Goal: Find specific page/section: Find specific page/section

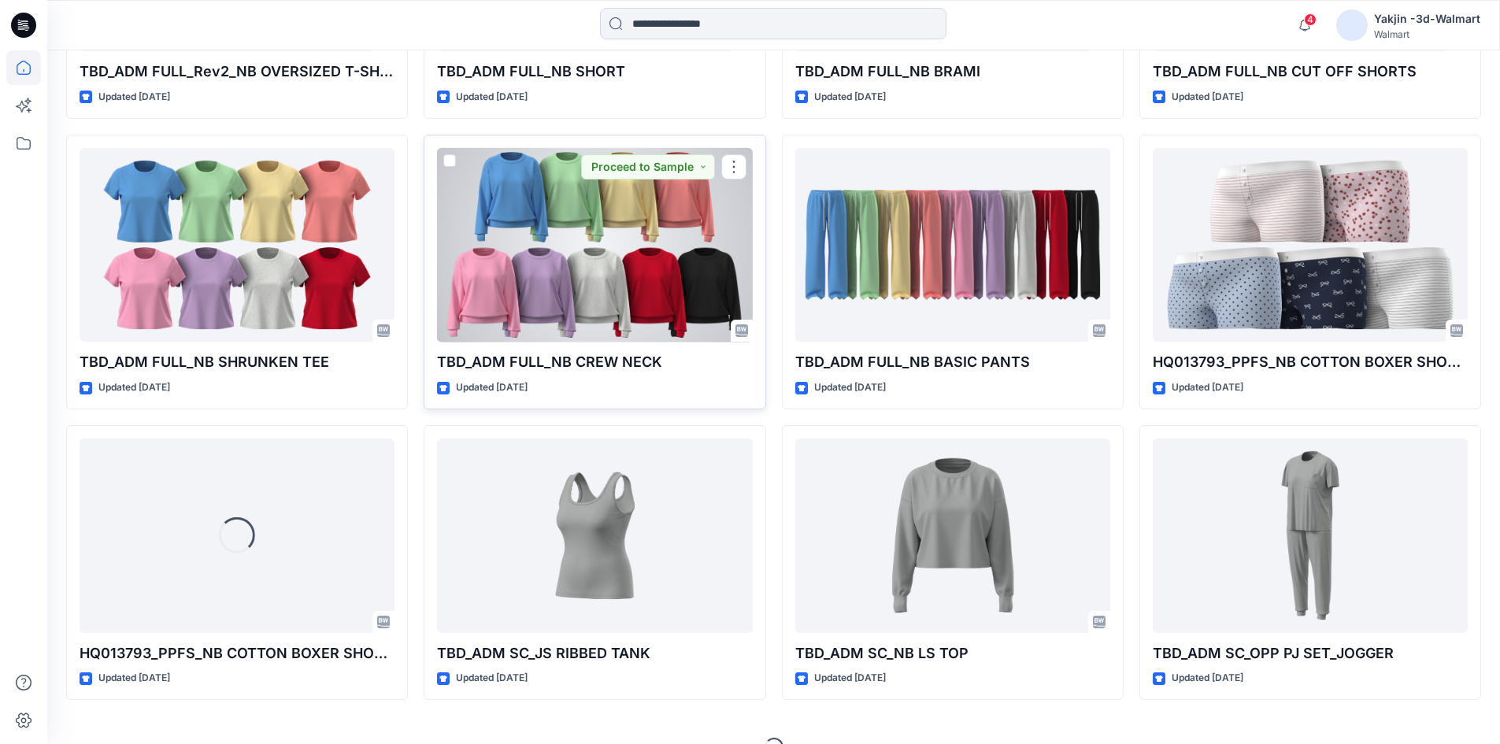
scroll to position [4222, 0]
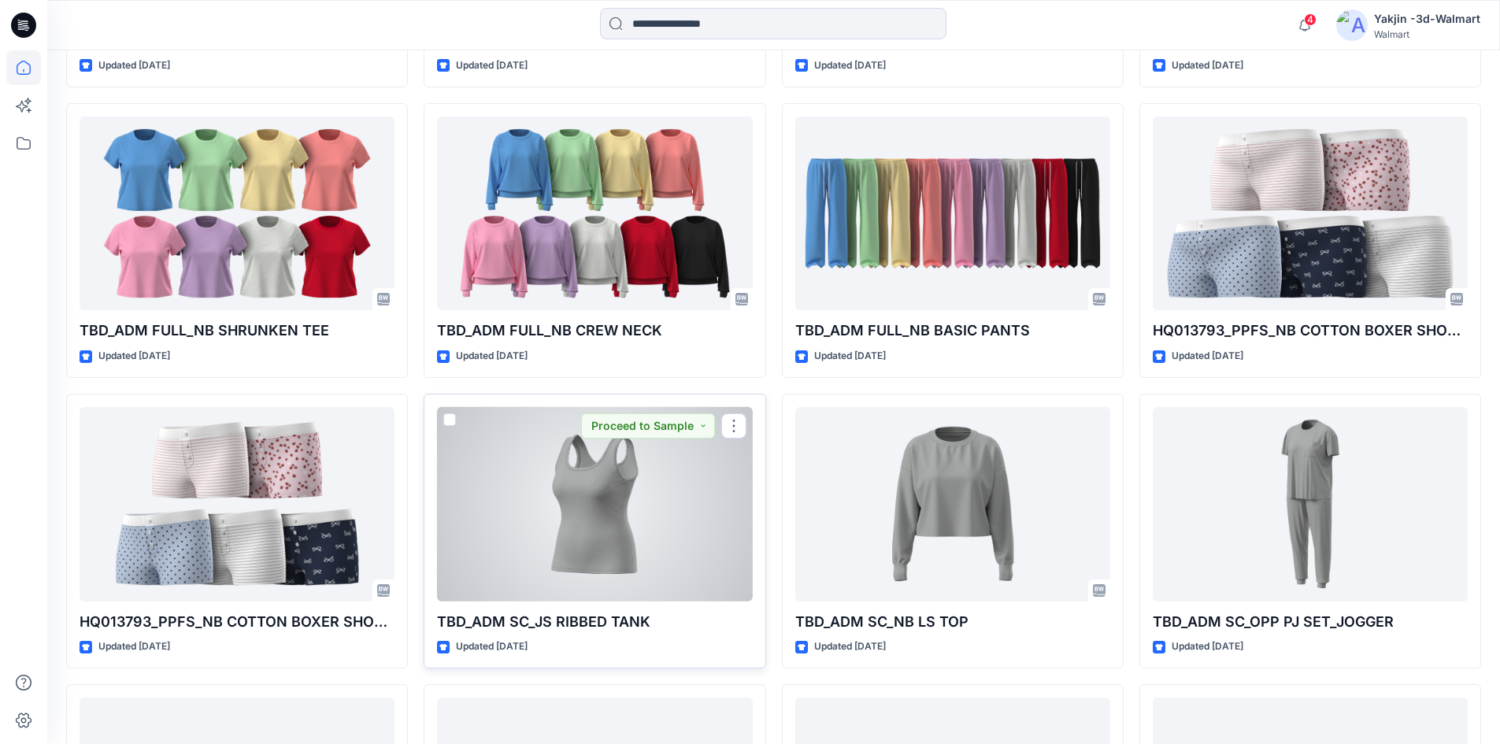
click at [601, 534] on div at bounding box center [594, 504] width 315 height 195
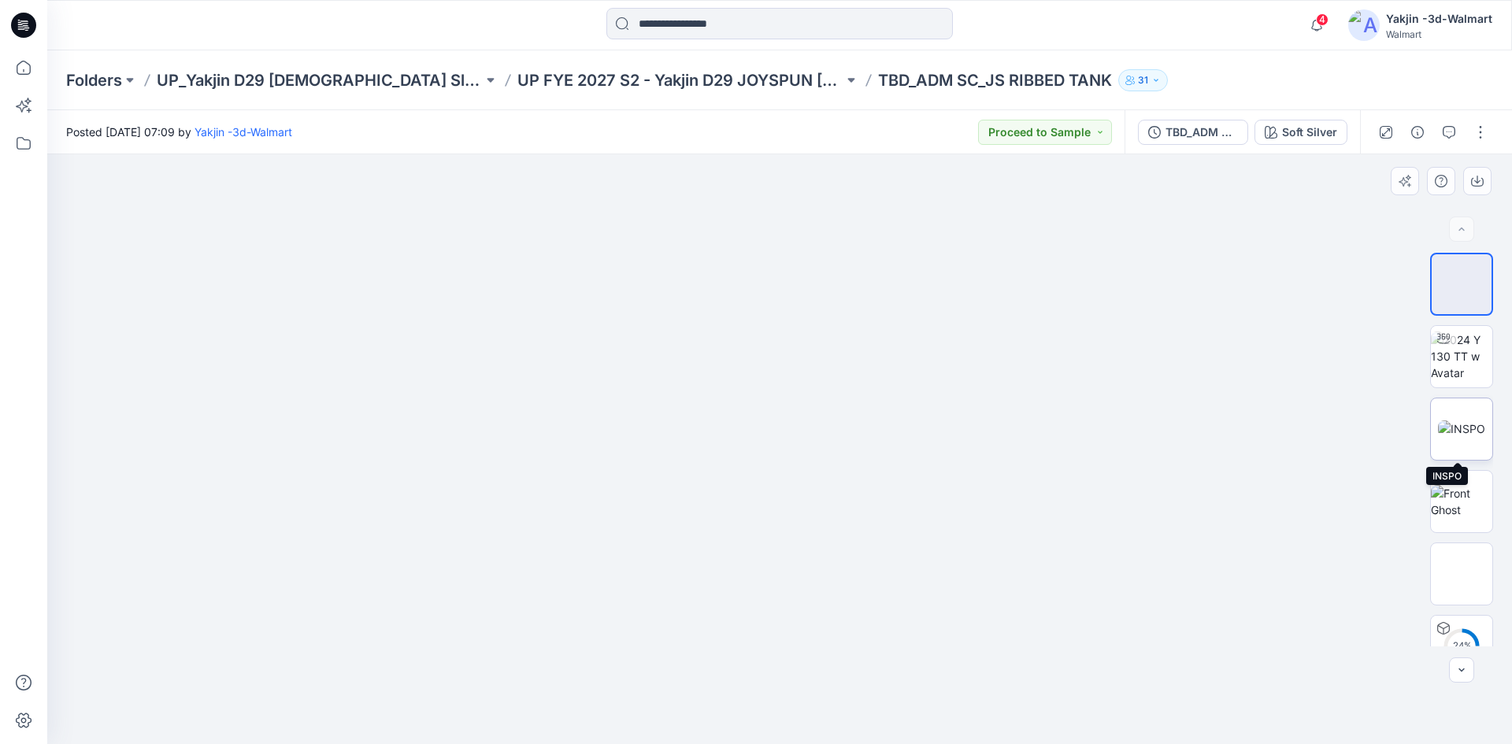
click at [1451, 423] on img at bounding box center [1461, 429] width 47 height 17
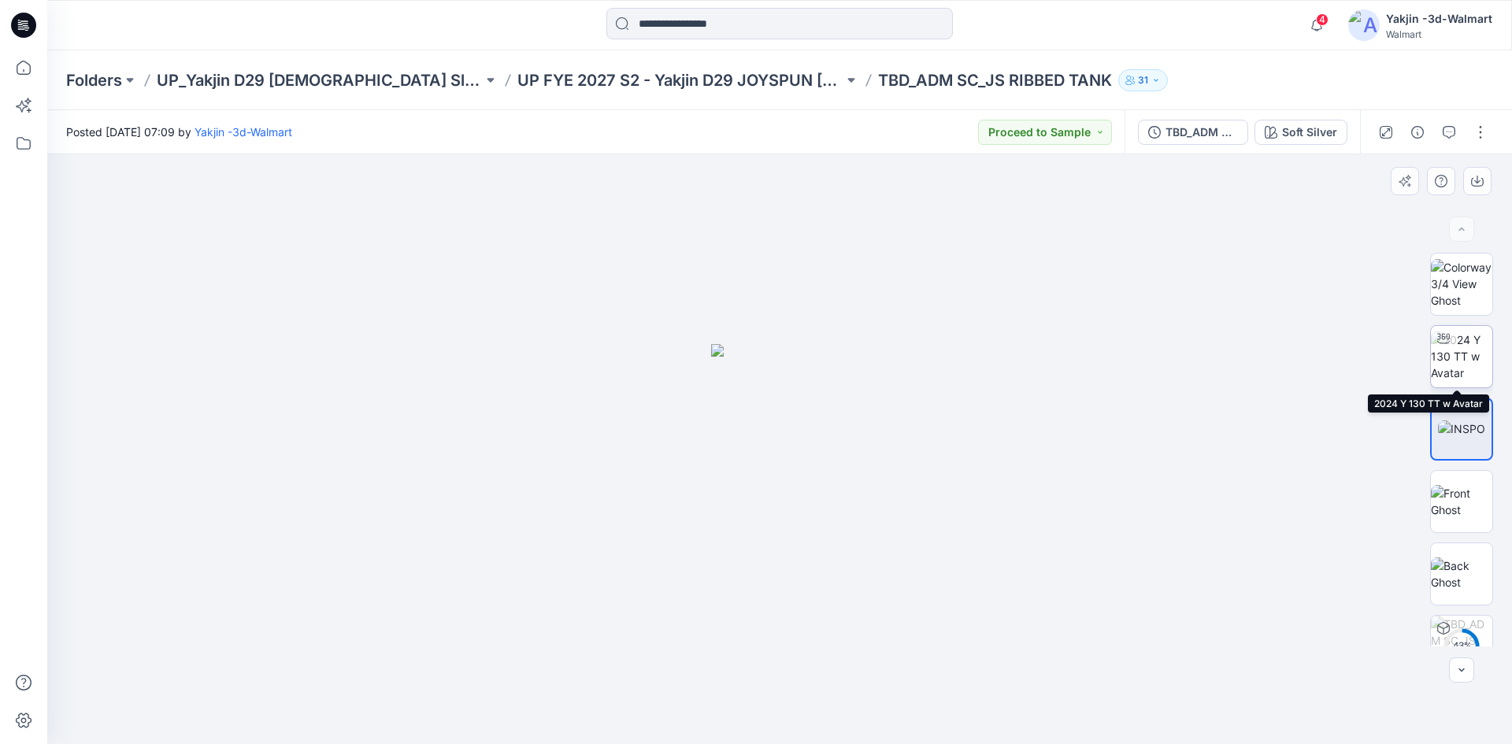
click at [1449, 350] on img at bounding box center [1461, 357] width 61 height 50
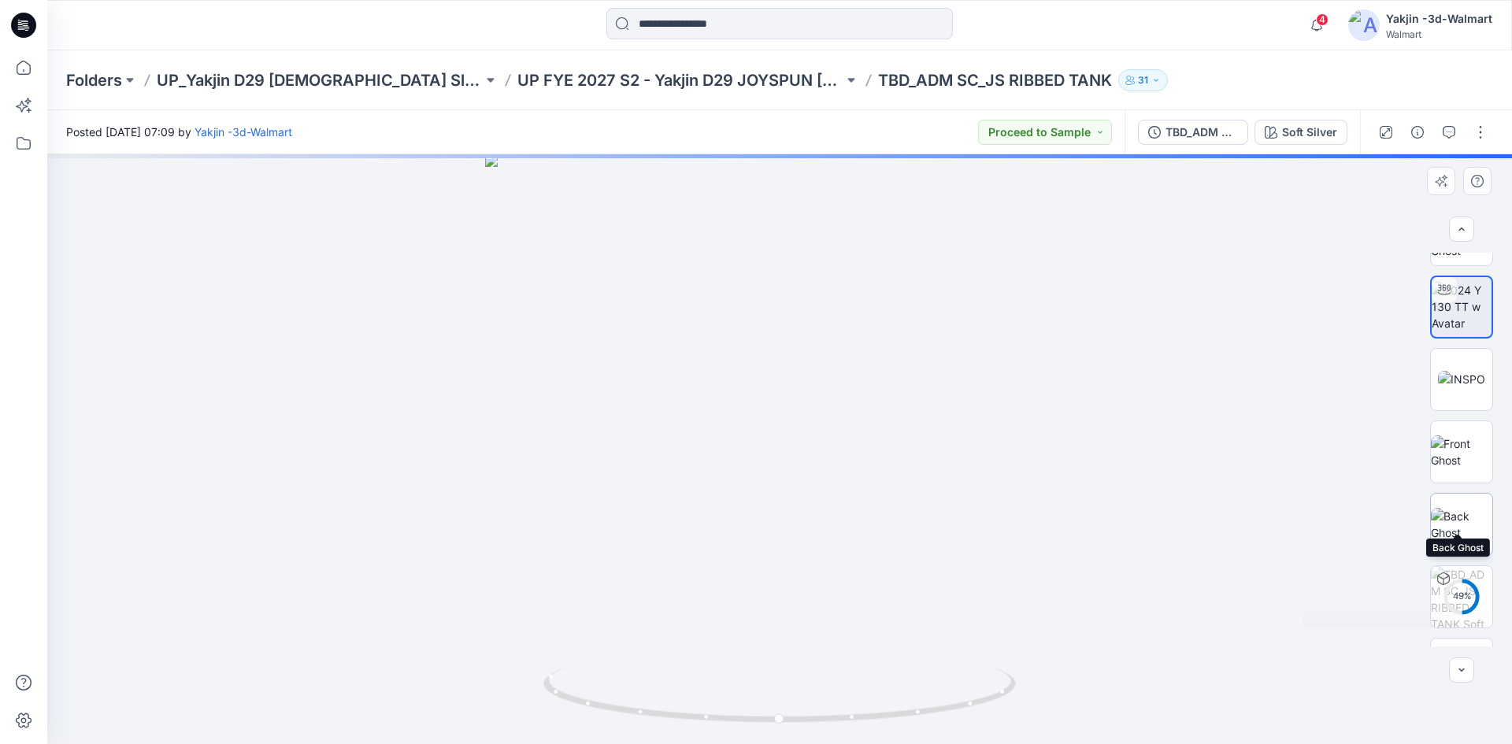
scroll to position [104, 0]
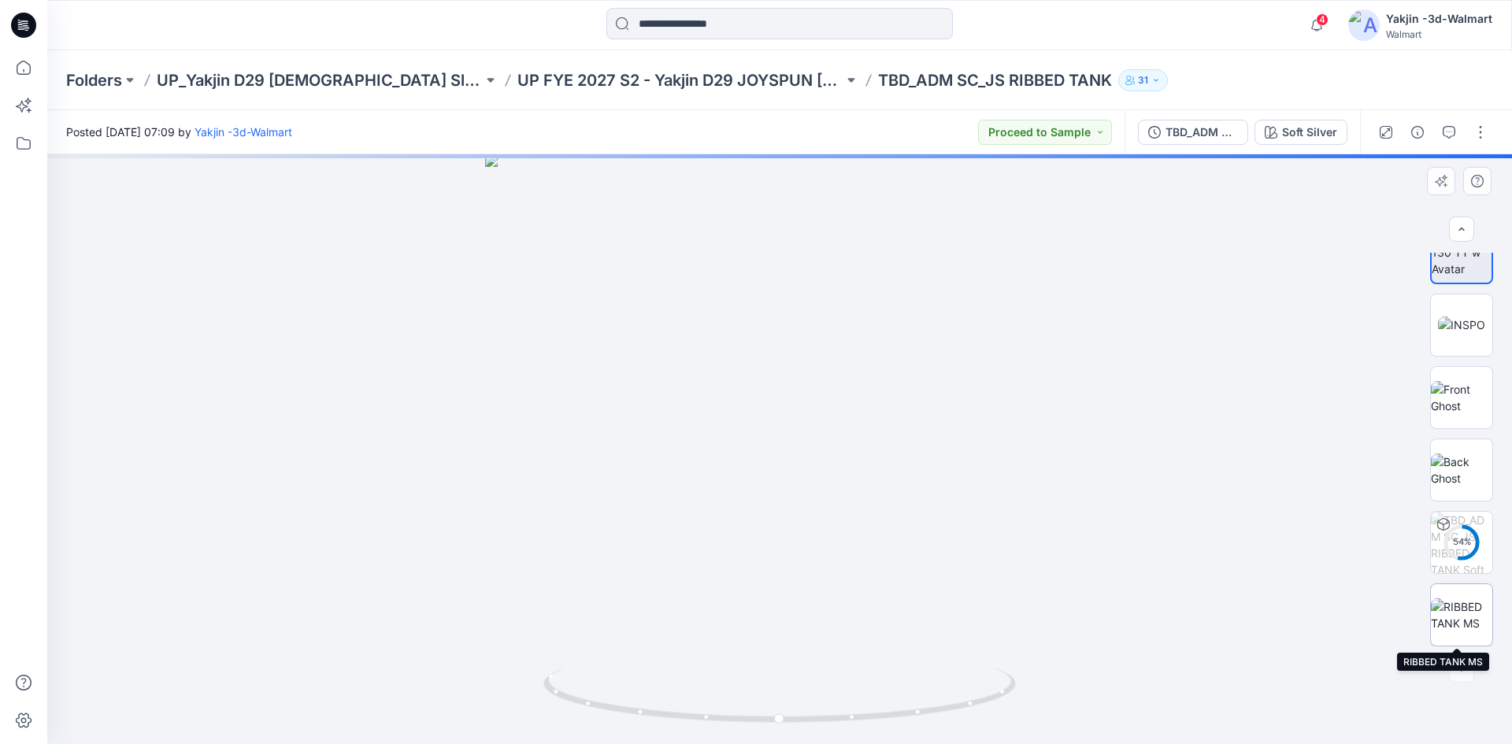
click at [1462, 617] on img at bounding box center [1461, 615] width 61 height 33
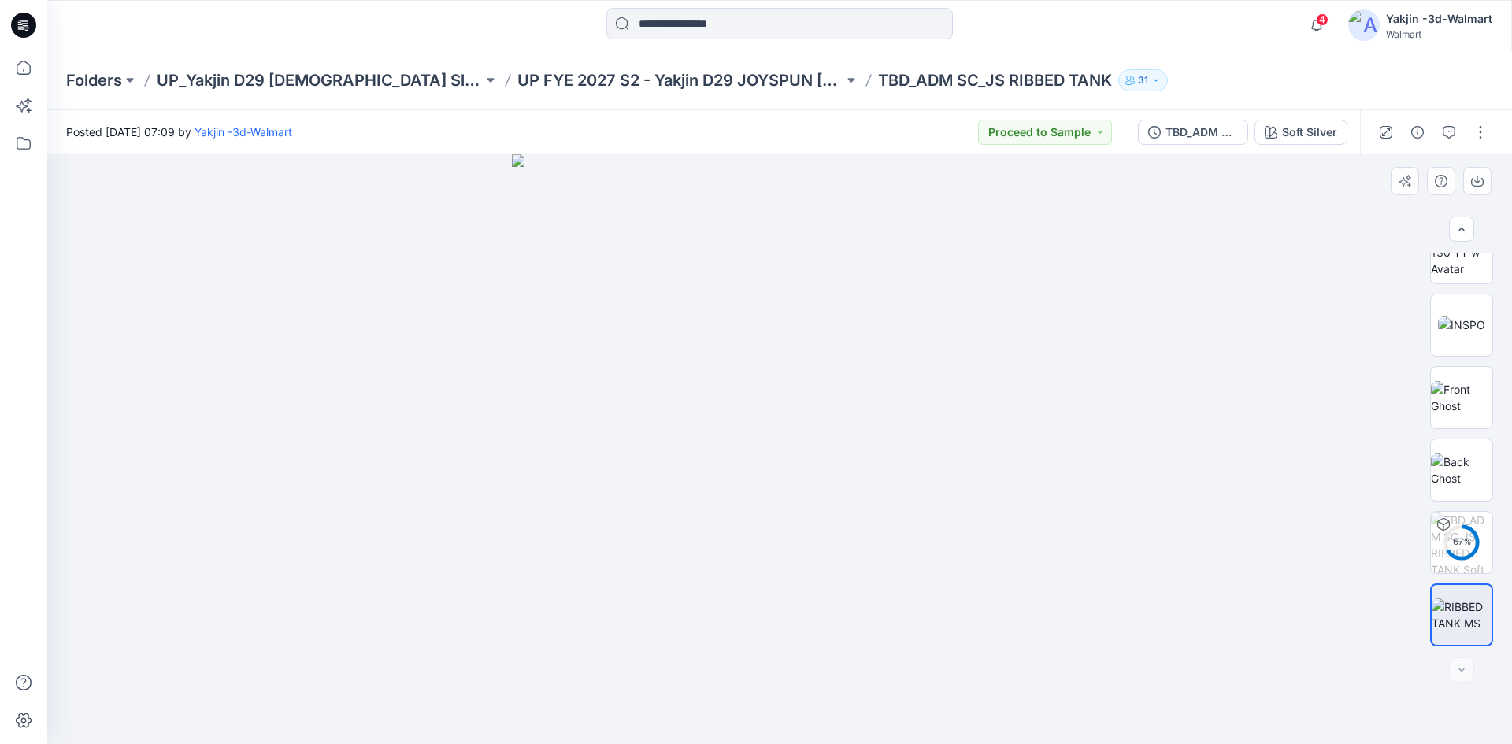
click at [762, 284] on img at bounding box center [780, 449] width 536 height 590
drag, startPoint x: 696, startPoint y: 317, endPoint x: 692, endPoint y: 489, distance: 172.5
click at [692, 489] on img at bounding box center [779, 449] width 721 height 590
click at [1440, 333] on img at bounding box center [1461, 325] width 47 height 17
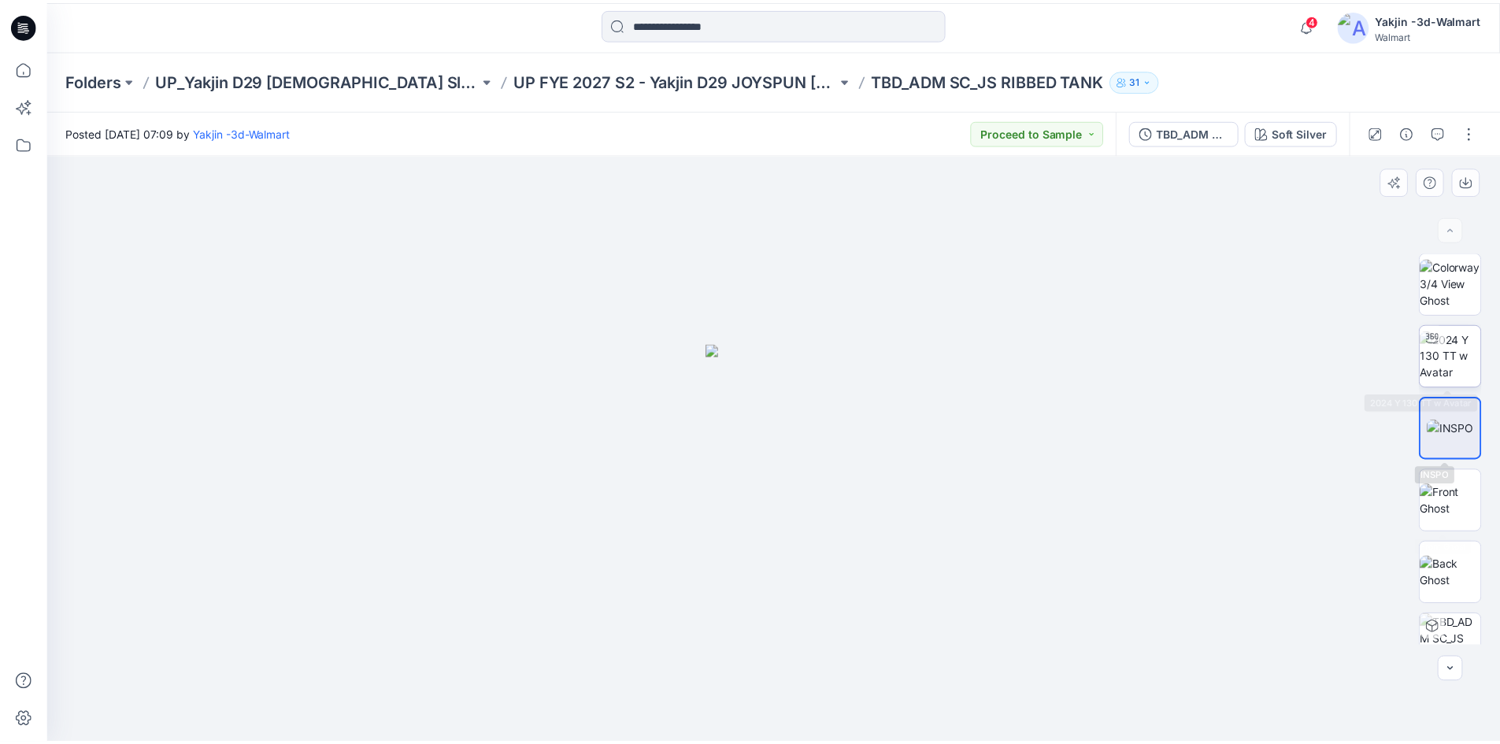
scroll to position [0, 0]
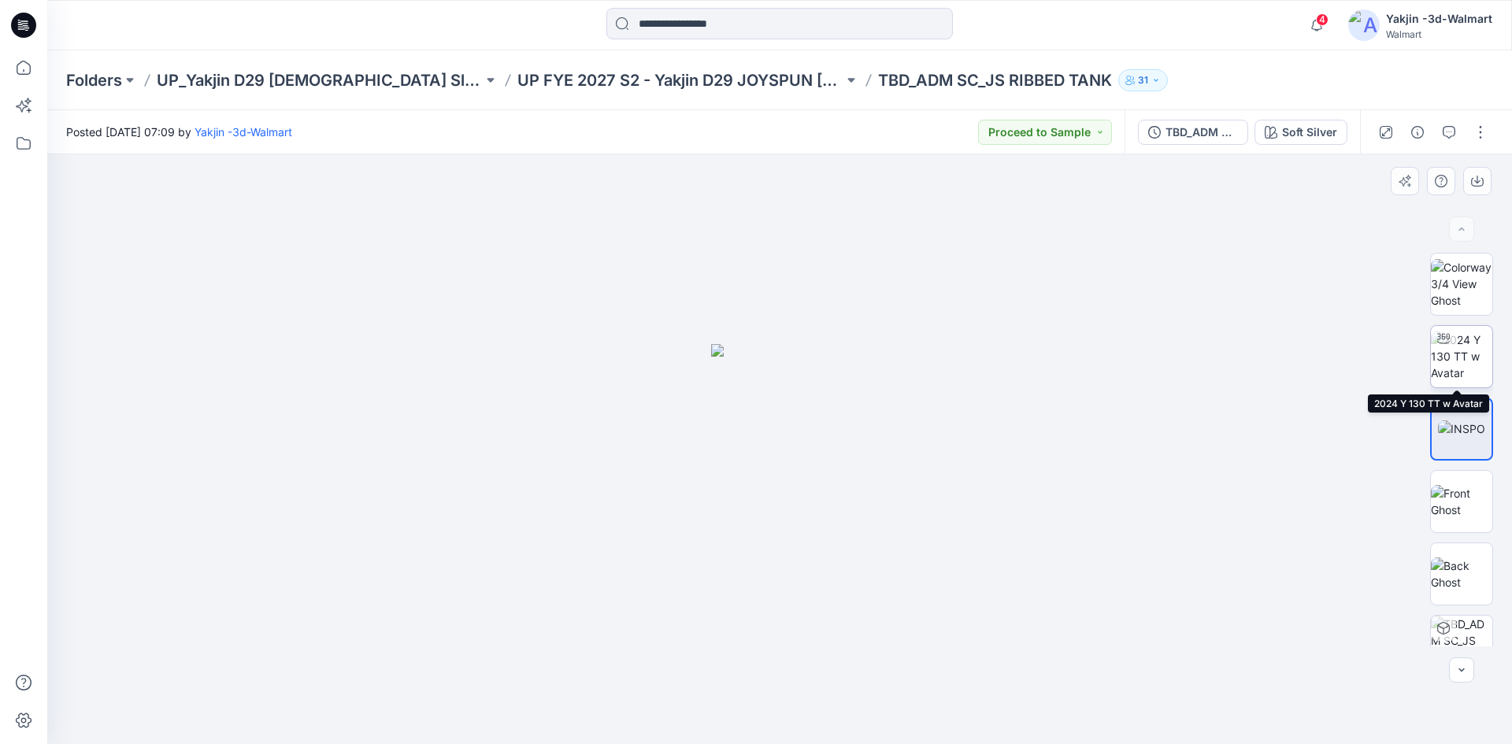
click at [1462, 339] on img at bounding box center [1461, 357] width 61 height 50
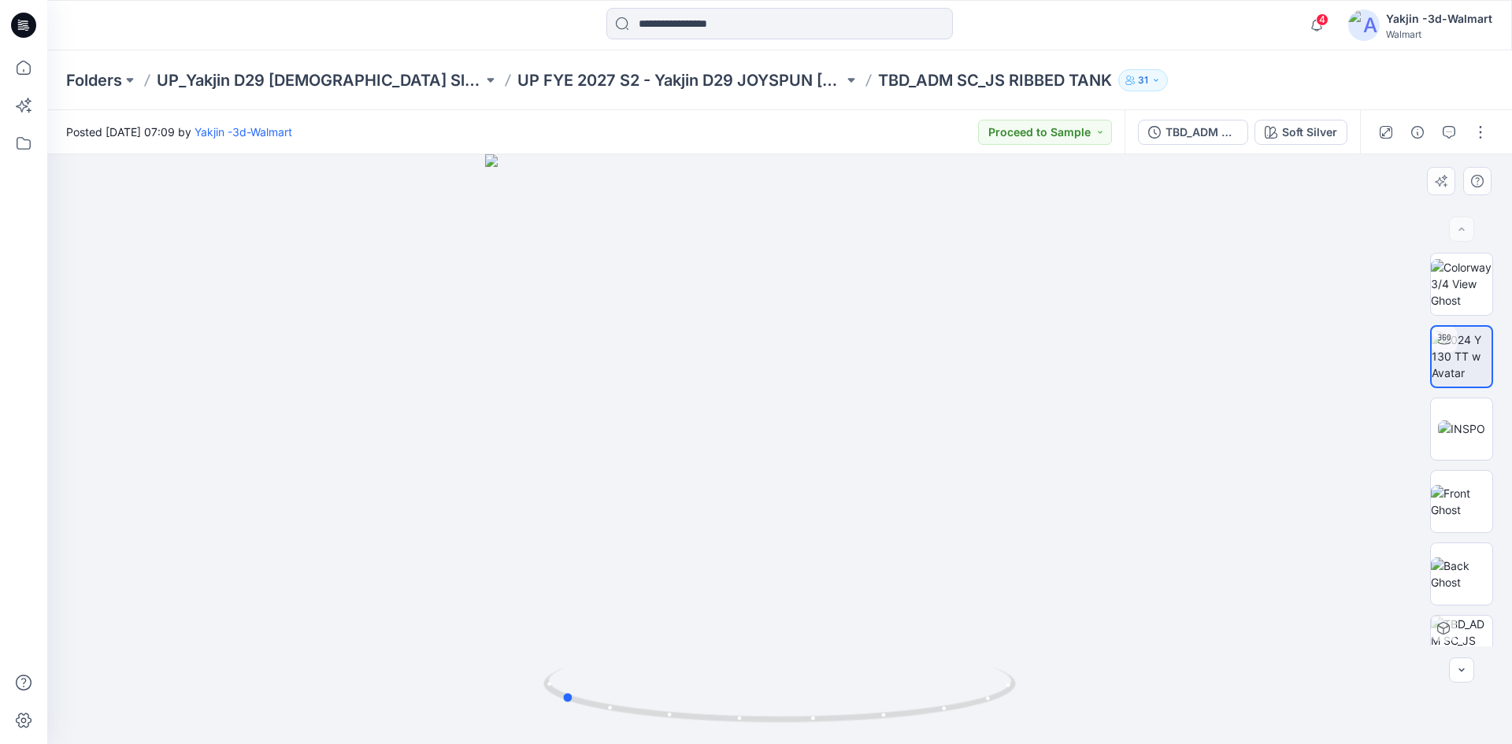
drag, startPoint x: 775, startPoint y: 600, endPoint x: 556, endPoint y: 602, distance: 219.0
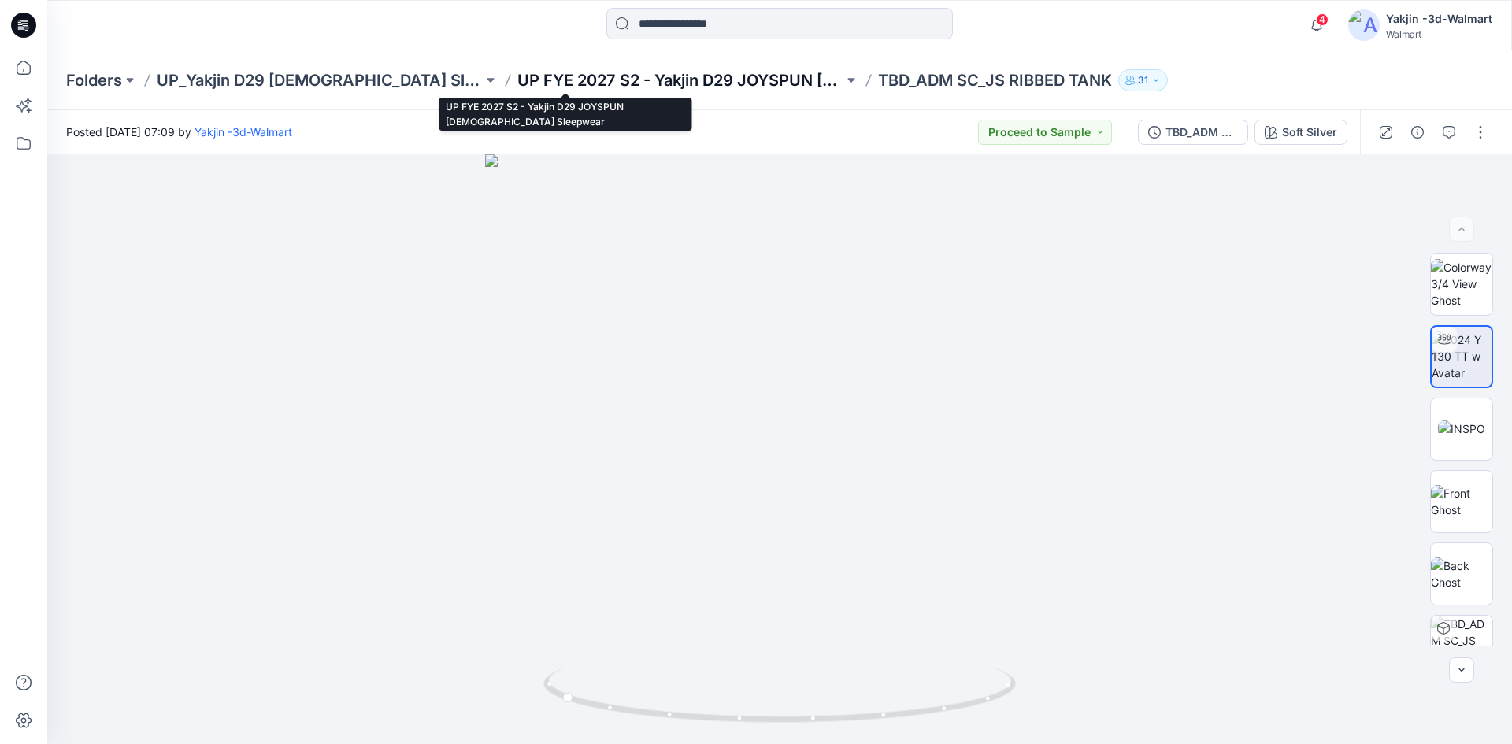
click at [634, 83] on p "UP FYE 2027 S2 - Yakjin D29 JOYSPUN [DEMOGRAPHIC_DATA] Sleepwear" at bounding box center [680, 80] width 326 height 22
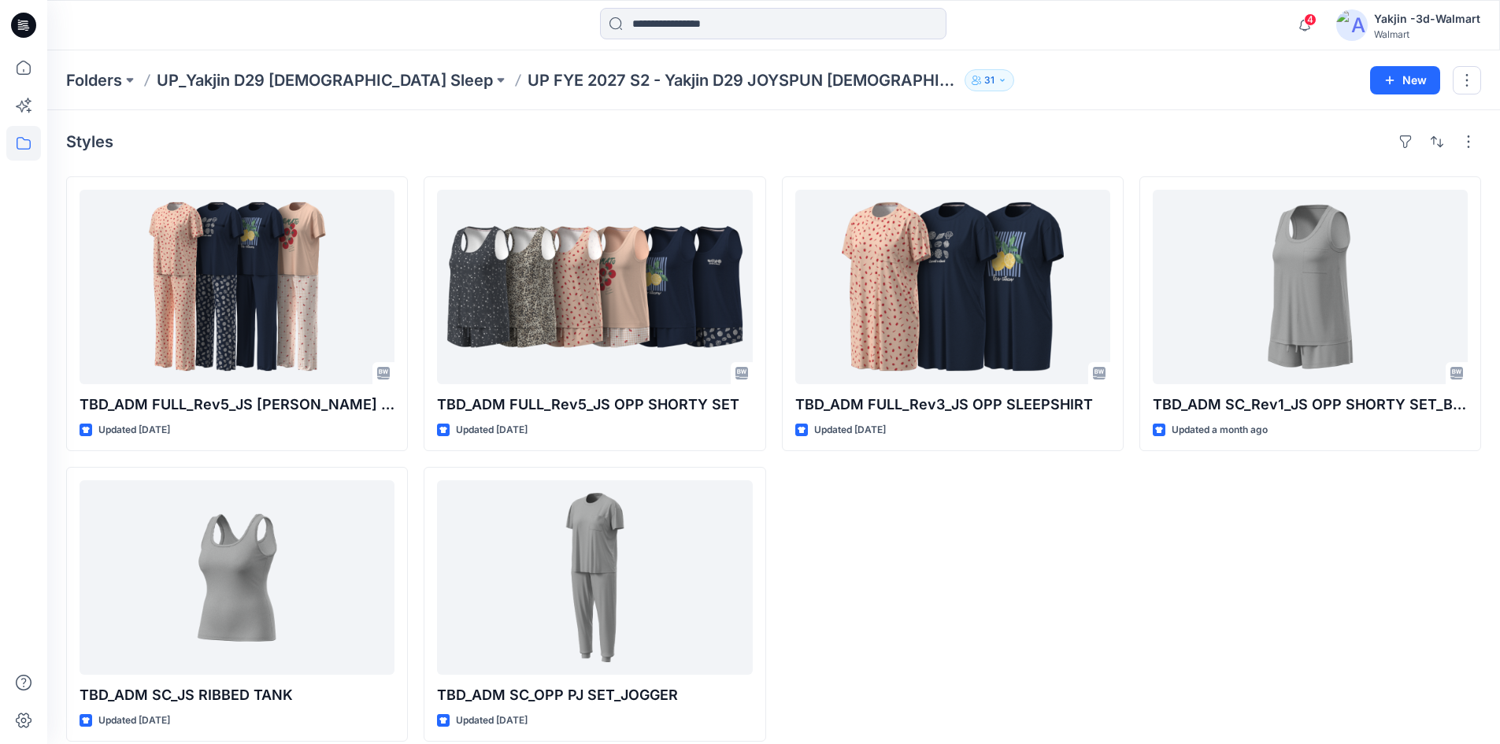
click at [289, 77] on p "UP_Yakjin D29 [DEMOGRAPHIC_DATA] Sleep" at bounding box center [325, 80] width 336 height 22
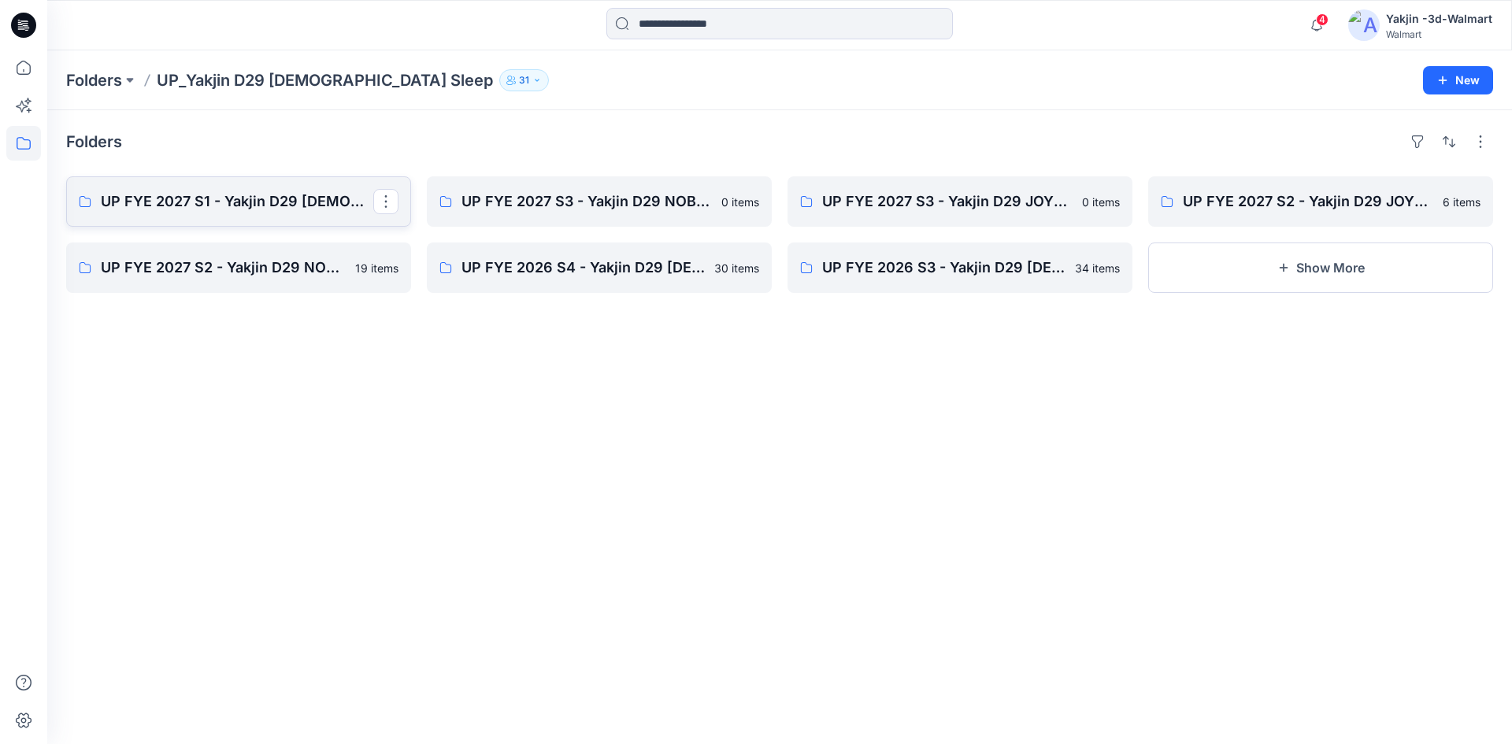
click at [156, 205] on p "UP FYE 2027 S1 - Yakjin D29 [DEMOGRAPHIC_DATA] Sleepwear" at bounding box center [237, 202] width 273 height 22
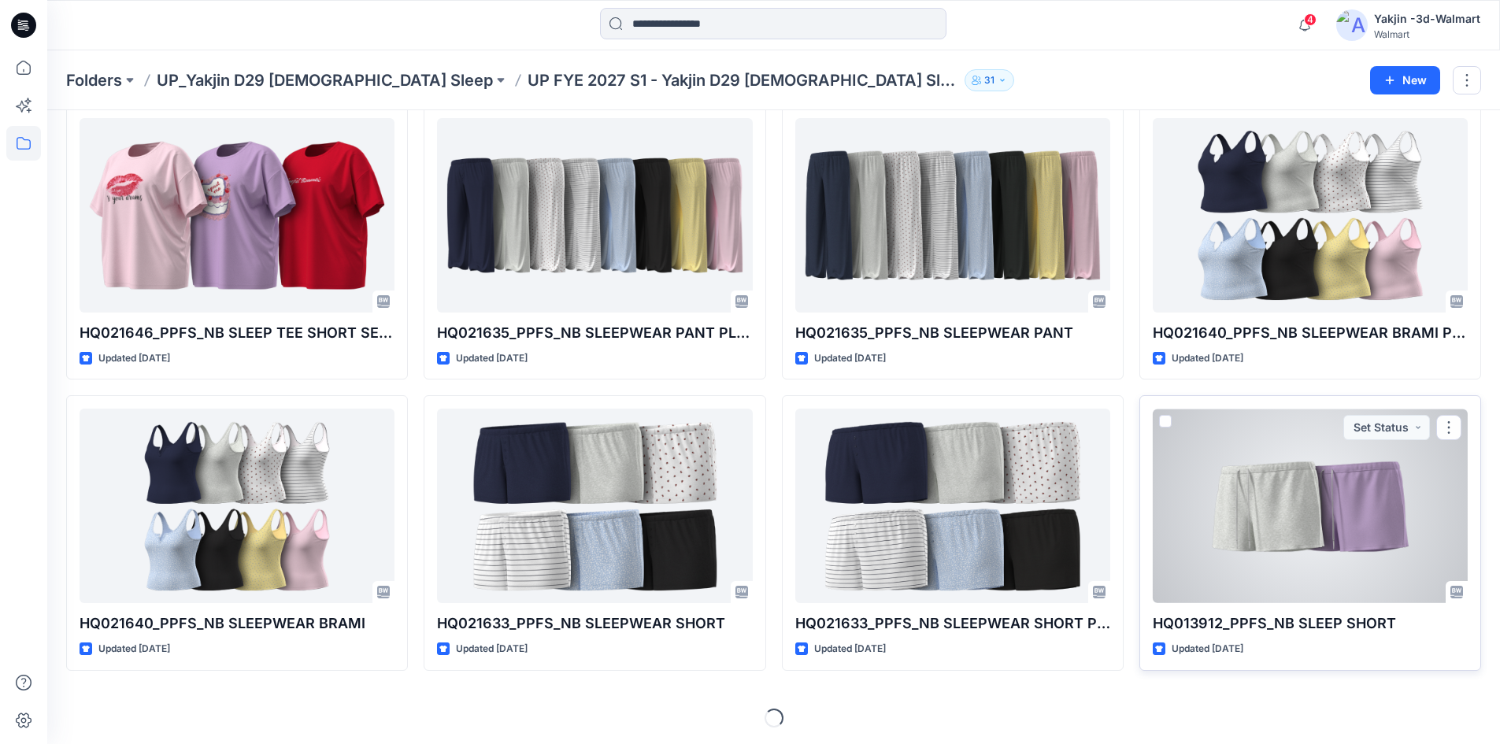
scroll to position [365, 0]
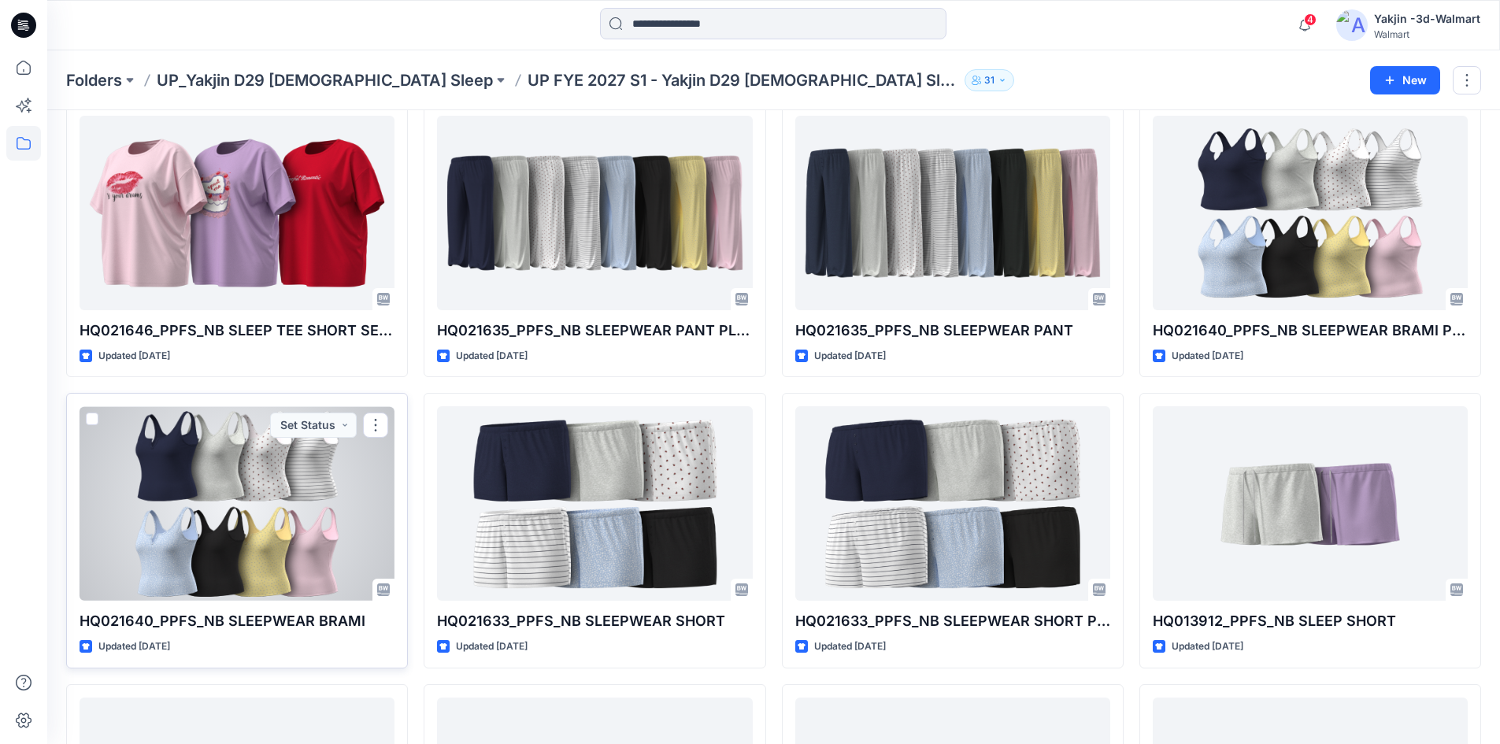
click at [252, 508] on div at bounding box center [237, 503] width 315 height 195
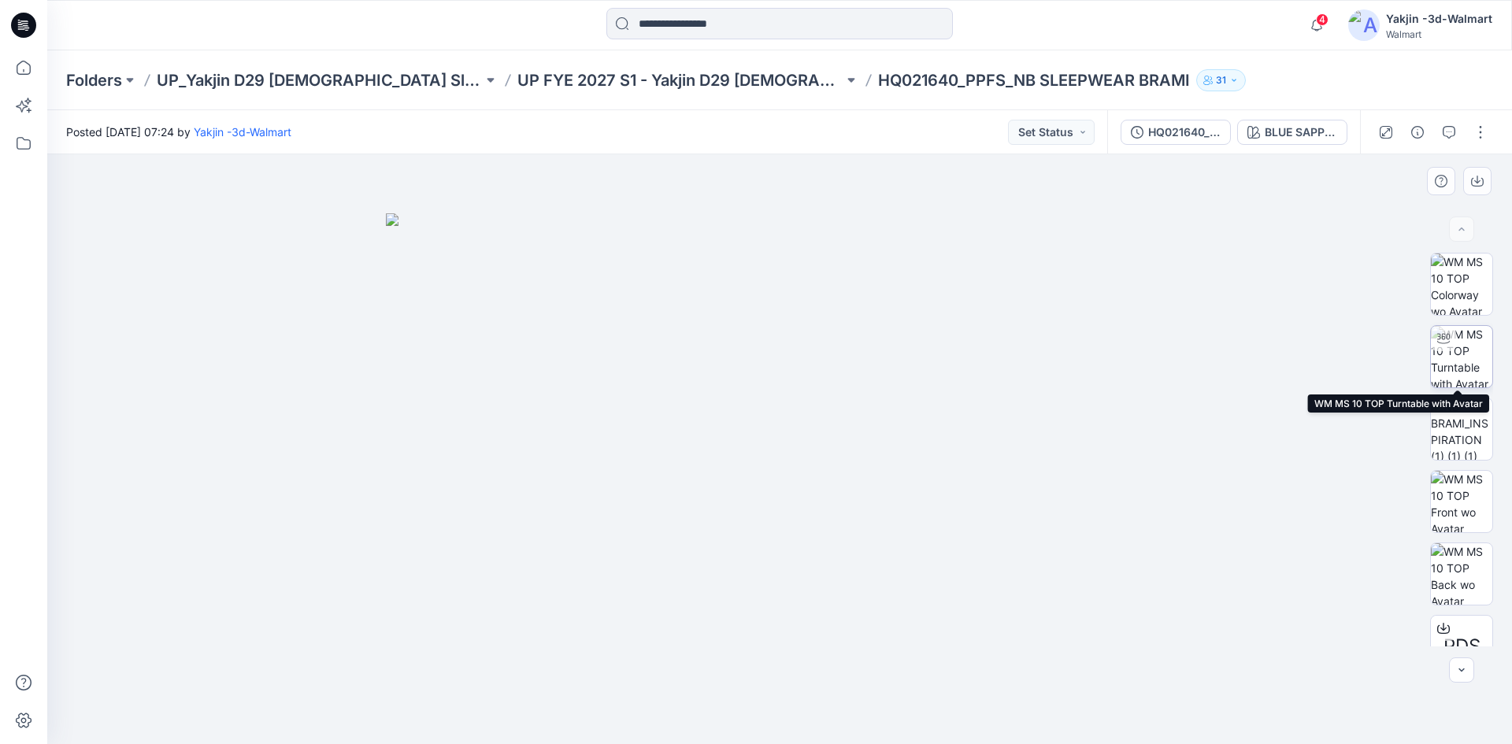
click at [1461, 361] on img at bounding box center [1461, 356] width 61 height 61
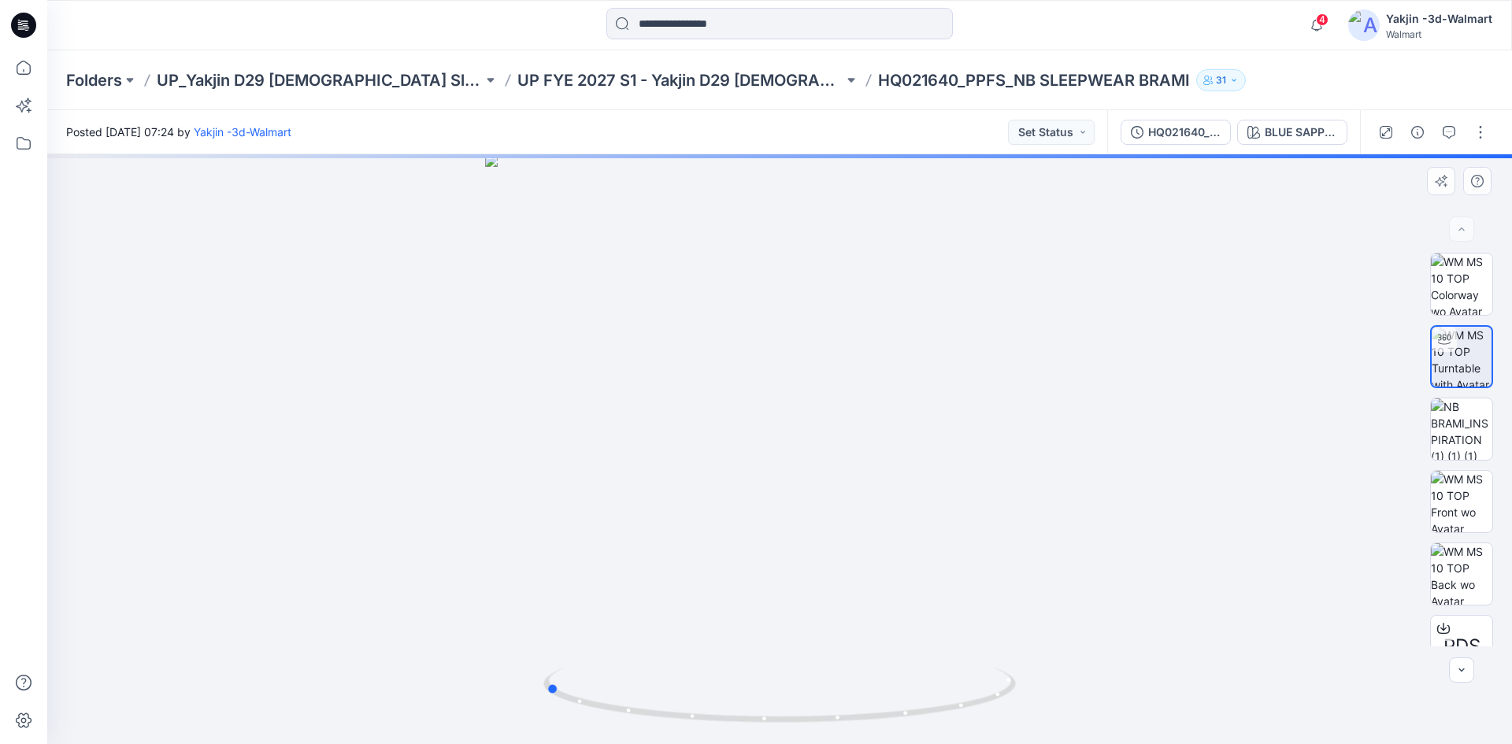
drag, startPoint x: 954, startPoint y: 702, endPoint x: 719, endPoint y: 727, distance: 236.1
click at [719, 727] on div at bounding box center [779, 449] width 1465 height 590
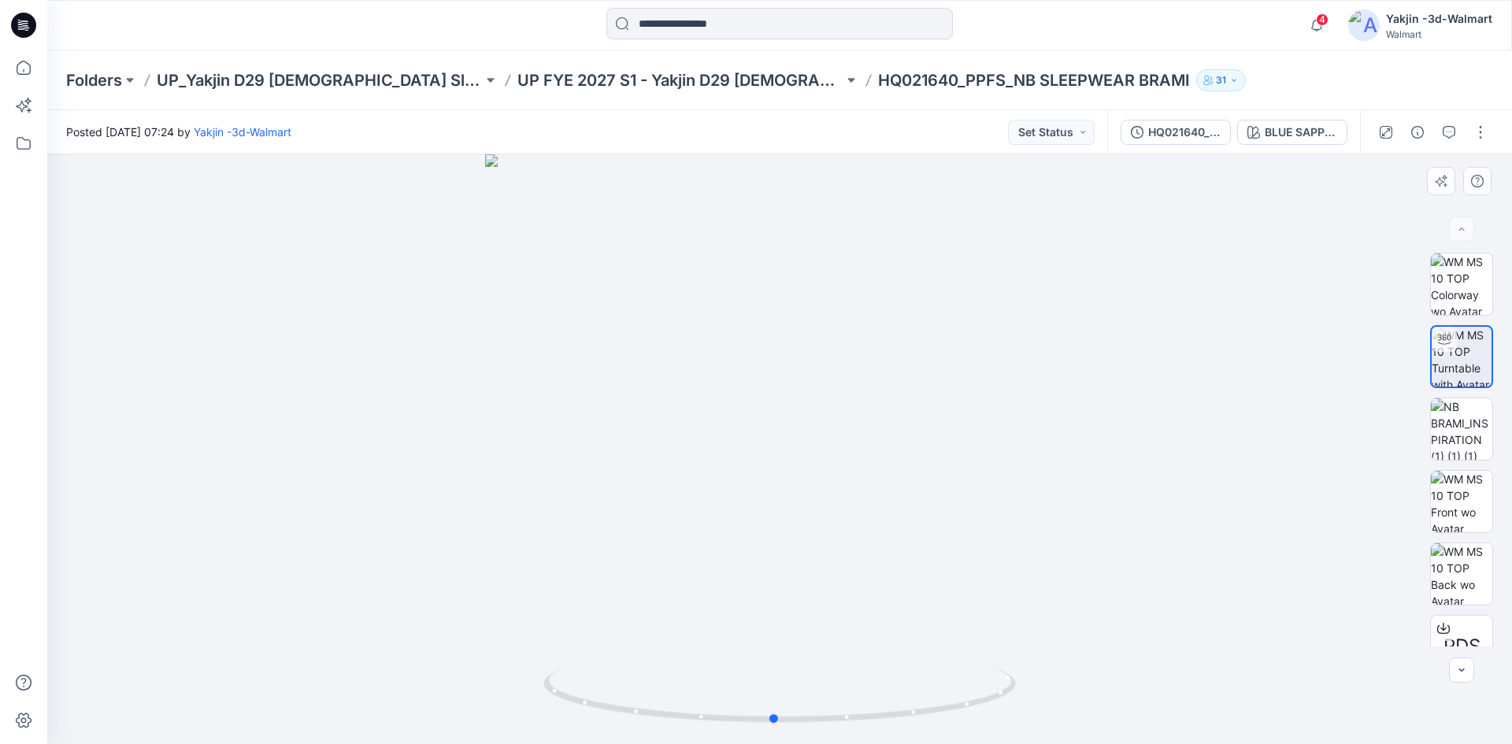
drag, startPoint x: 732, startPoint y: 728, endPoint x: 961, endPoint y: 740, distance: 229.5
click at [961, 740] on img at bounding box center [779, 706] width 473 height 76
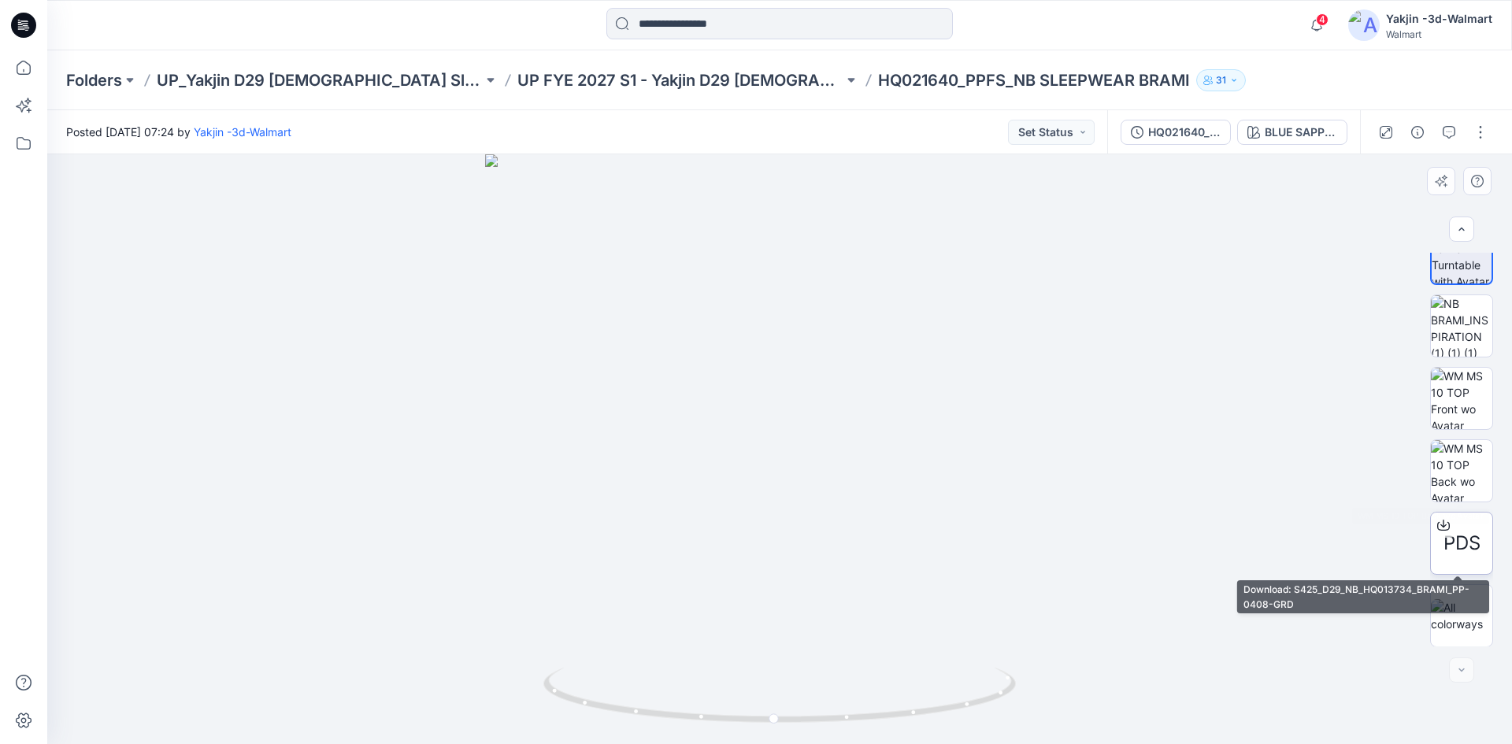
scroll to position [104, 0]
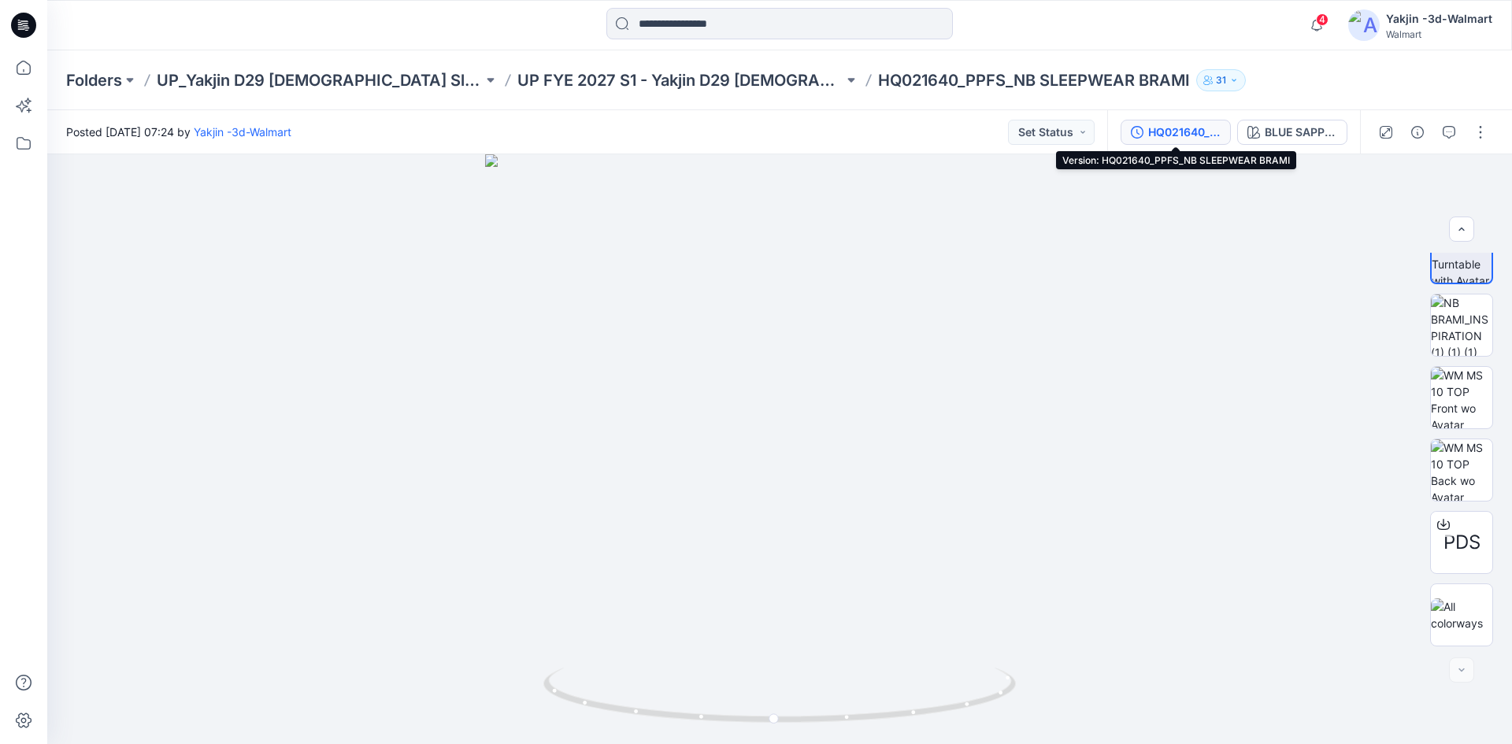
click at [1192, 139] on div "HQ021640_PPFS_NB SLEEPWEAR BRAMI" at bounding box center [1184, 132] width 72 height 17
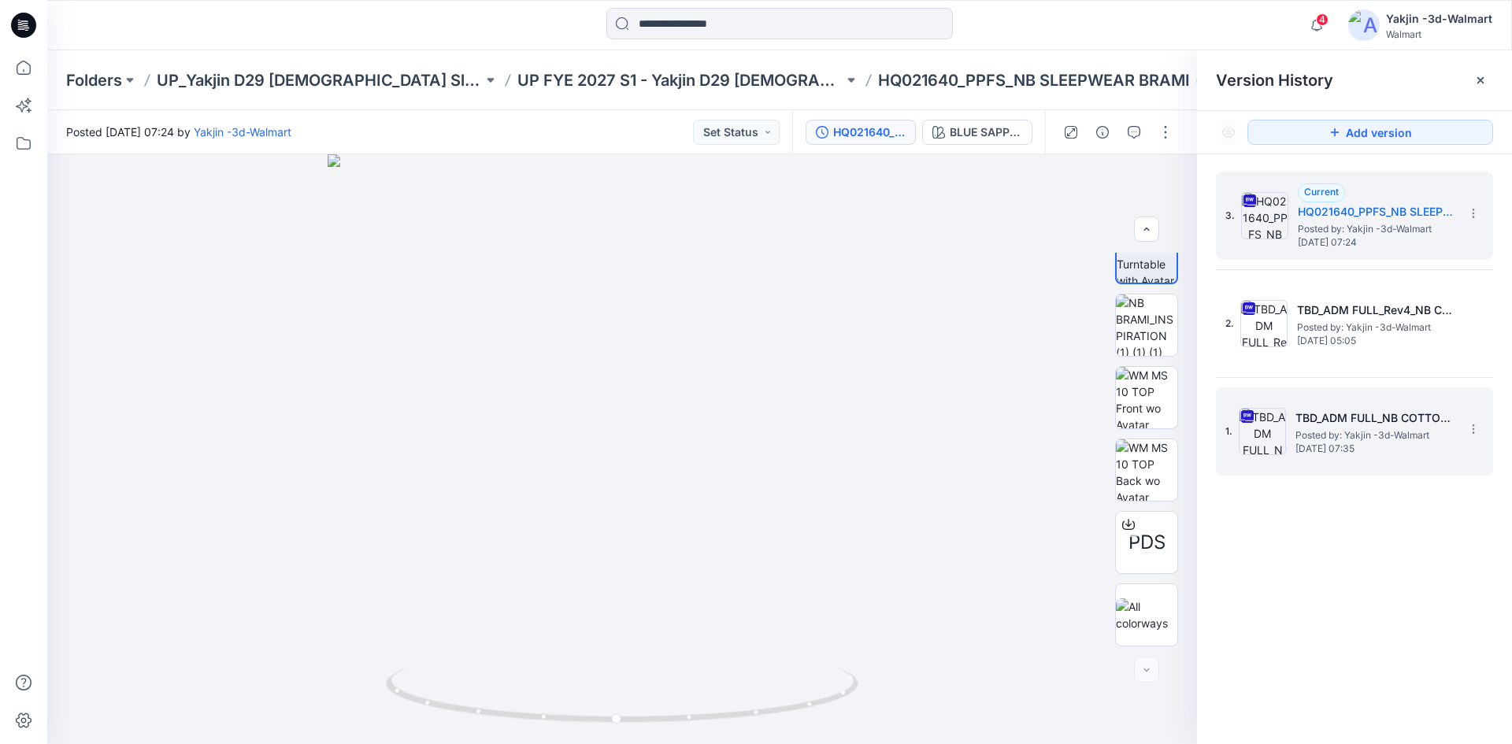
click at [1340, 452] on span "[DATE] 07:35" at bounding box center [1375, 448] width 158 height 11
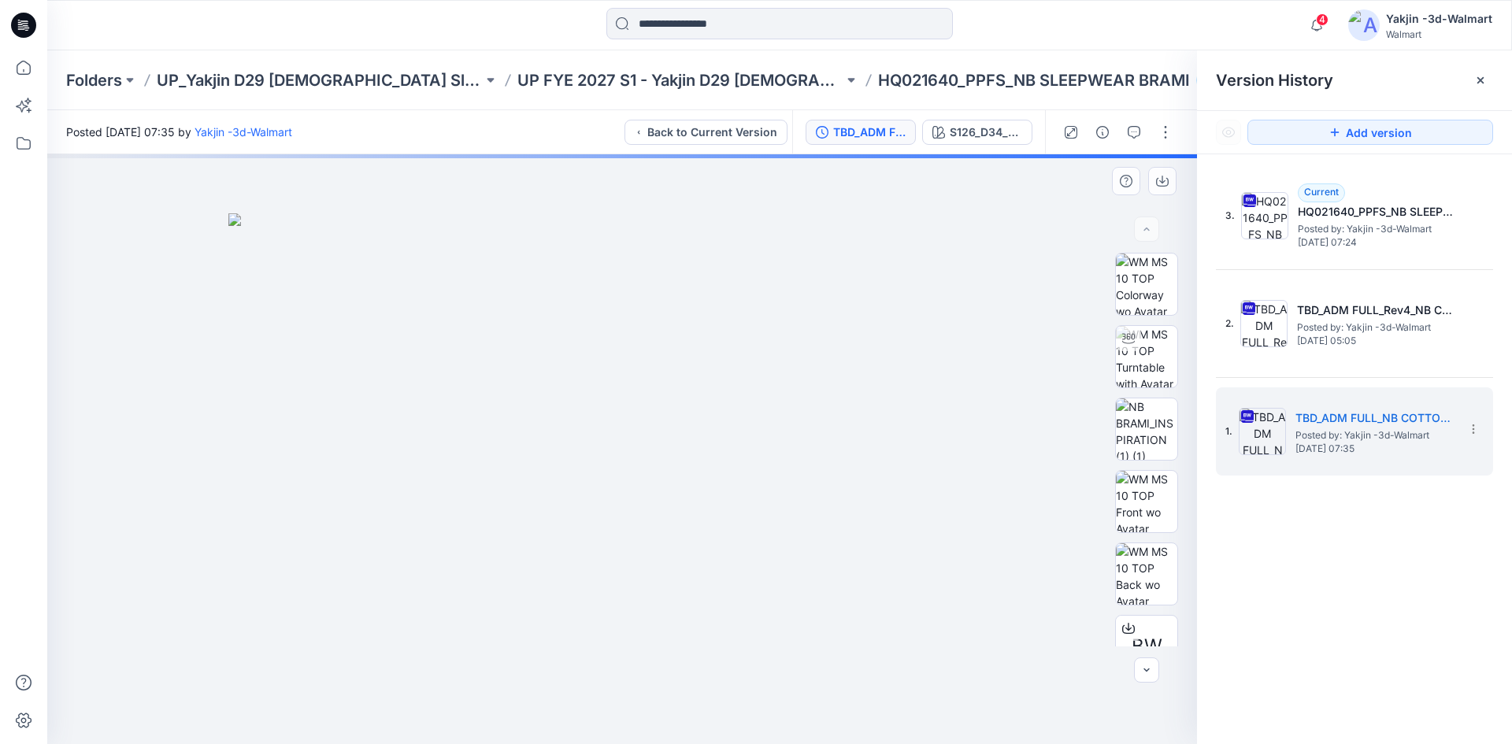
drag, startPoint x: 1487, startPoint y: 79, endPoint x: 1470, endPoint y: 183, distance: 105.4
click at [1488, 79] on div at bounding box center [1480, 80] width 25 height 25
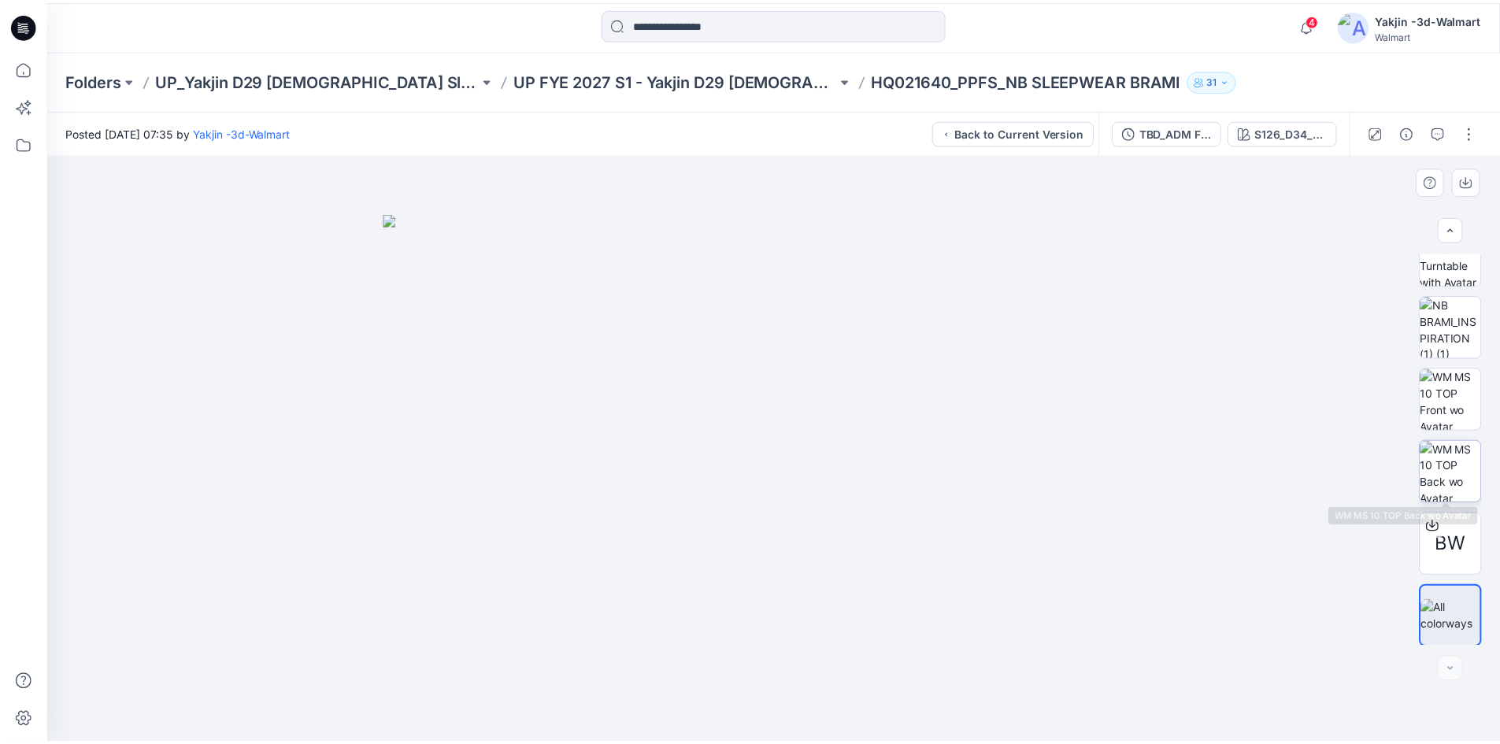
scroll to position [104, 0]
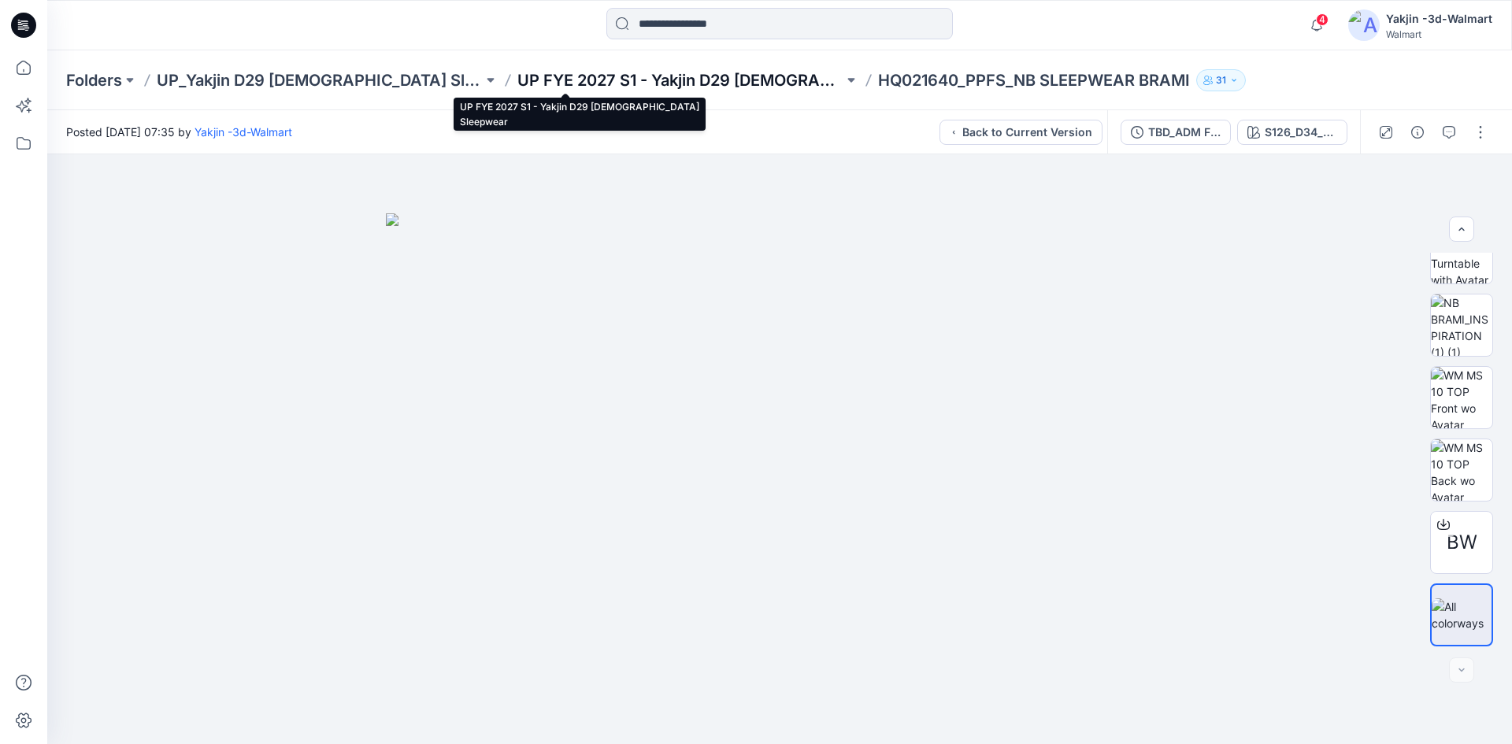
click at [517, 86] on p "UP FYE 2027 S1 - Yakjin D29 [DEMOGRAPHIC_DATA] Sleepwear" at bounding box center [680, 80] width 326 height 22
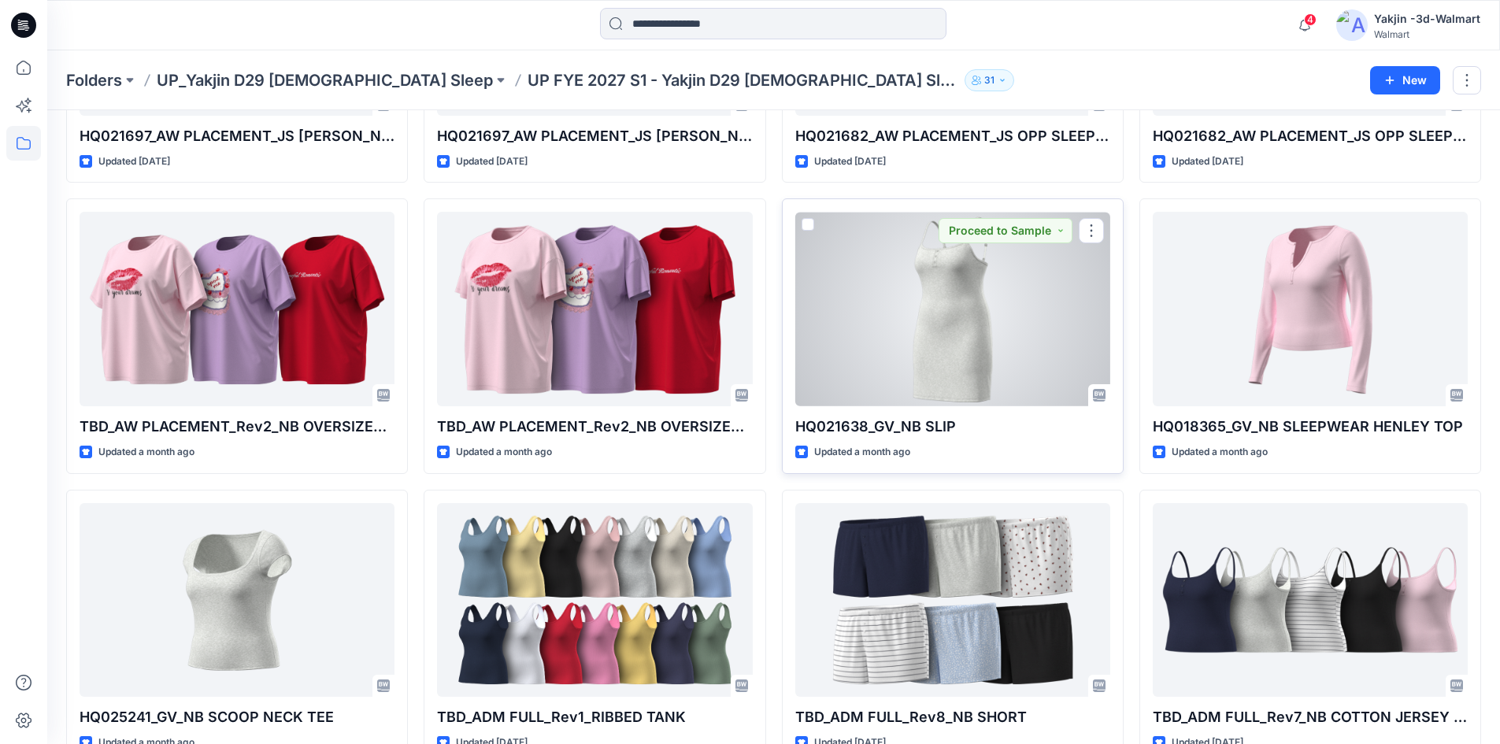
scroll to position [2109, 0]
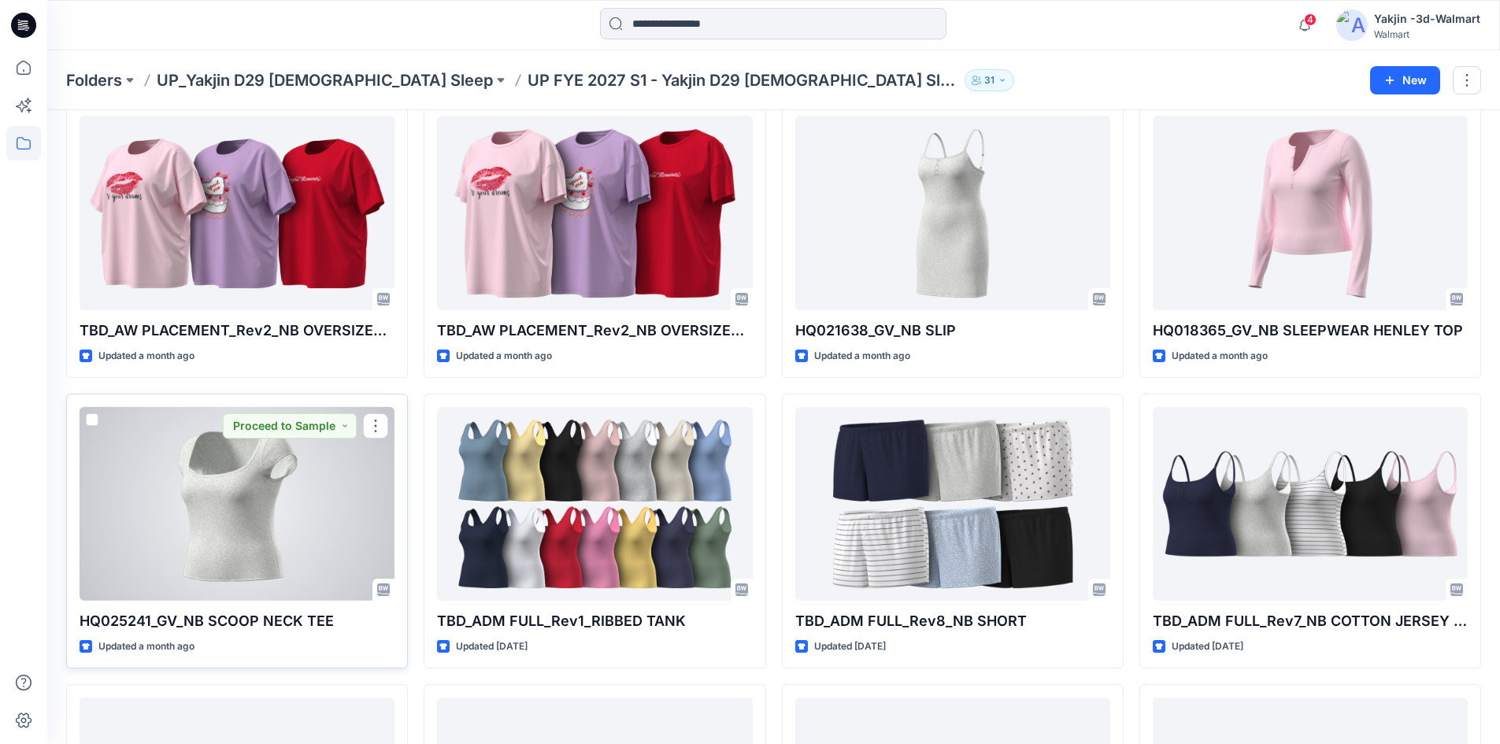
click at [261, 556] on div at bounding box center [237, 504] width 315 height 195
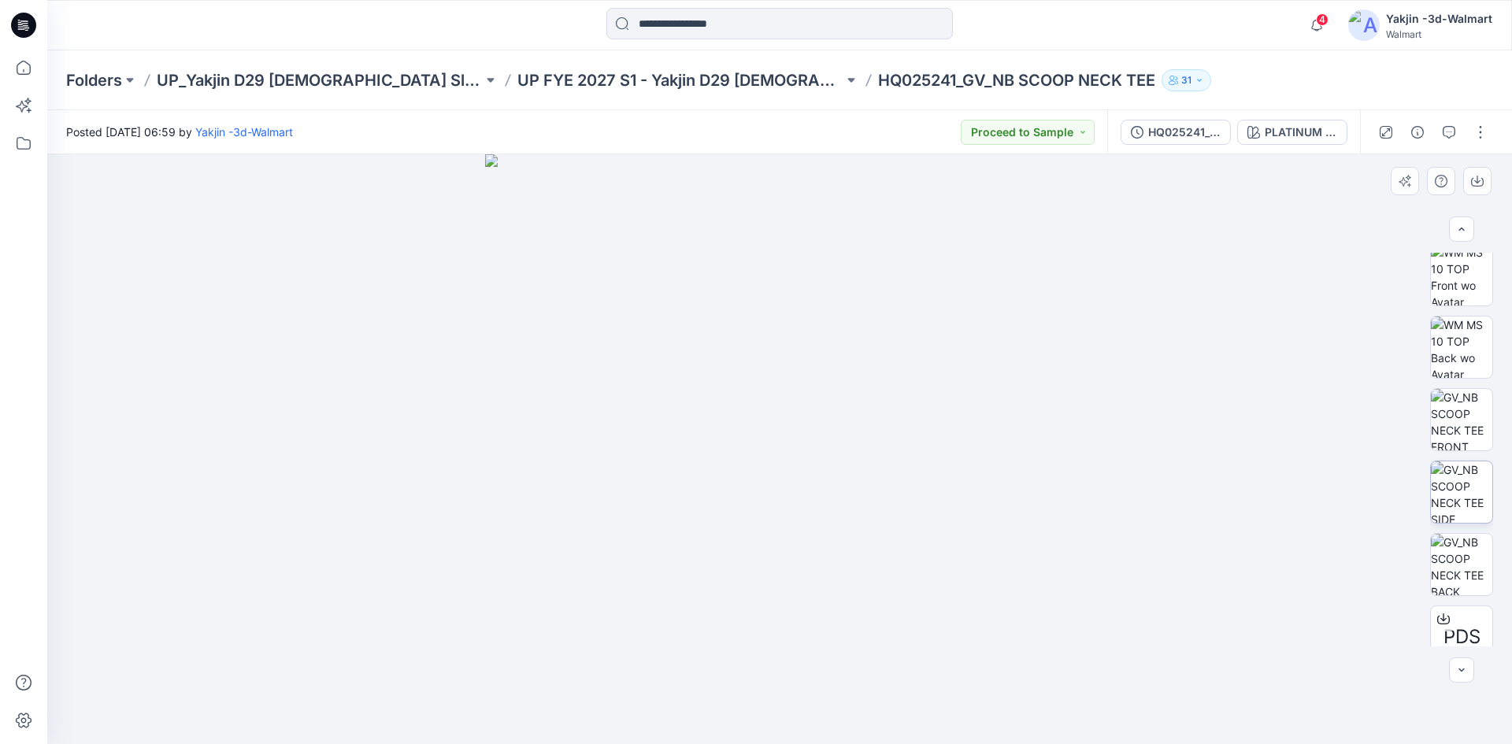
scroll to position [249, 0]
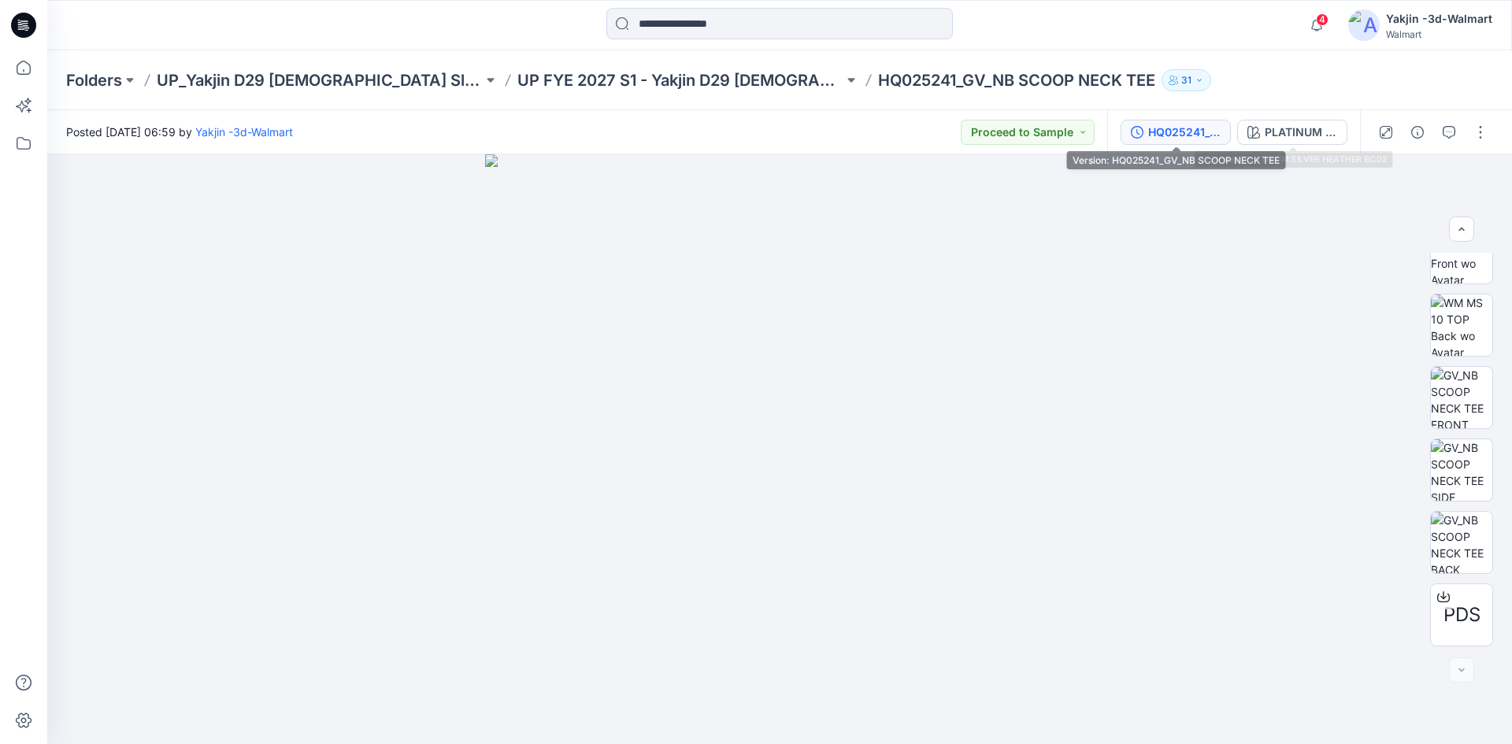
click at [1179, 124] on div "HQ025241_GV_NB SCOOP NECK TEE" at bounding box center [1184, 132] width 72 height 17
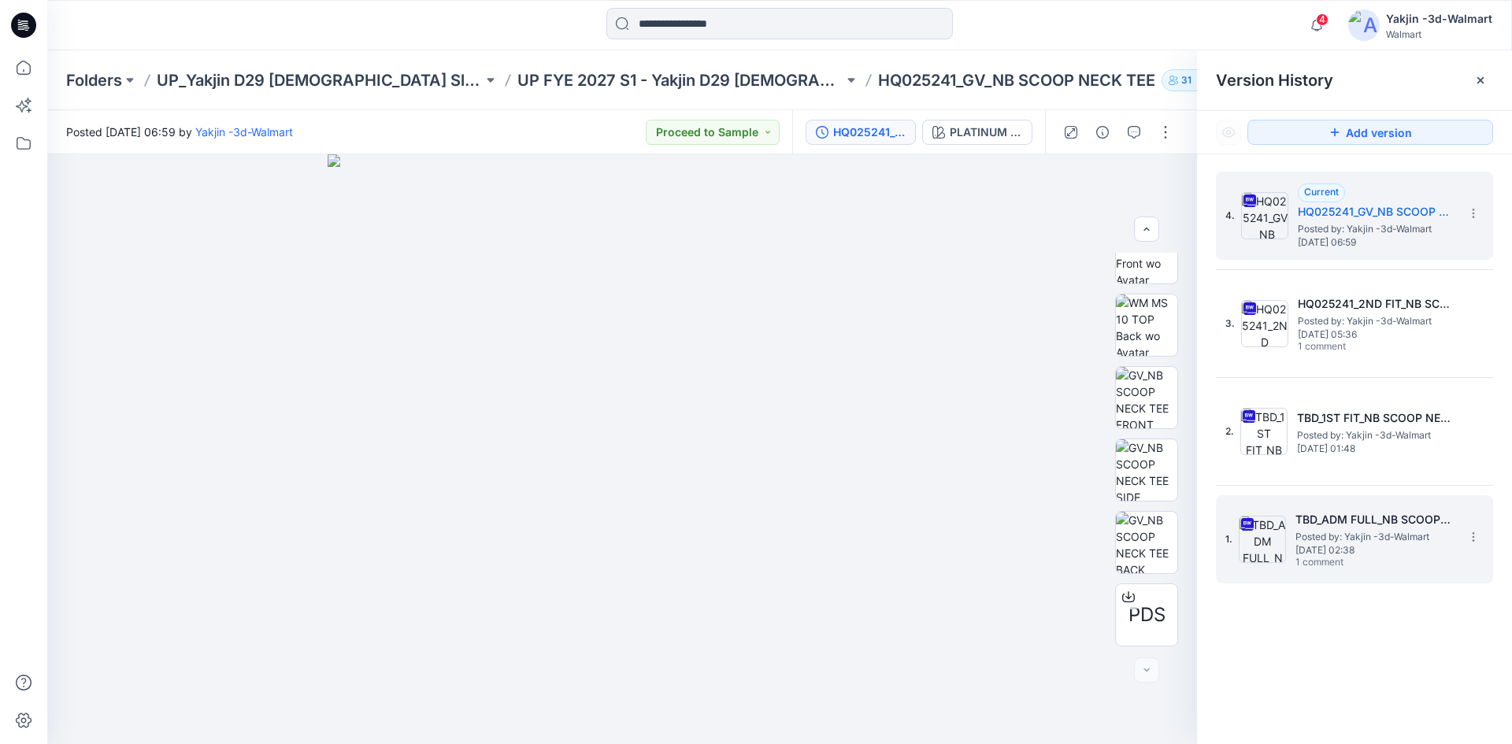
click at [1348, 540] on span "Posted by: Yakjin -3d-Walmart" at bounding box center [1375, 537] width 158 height 16
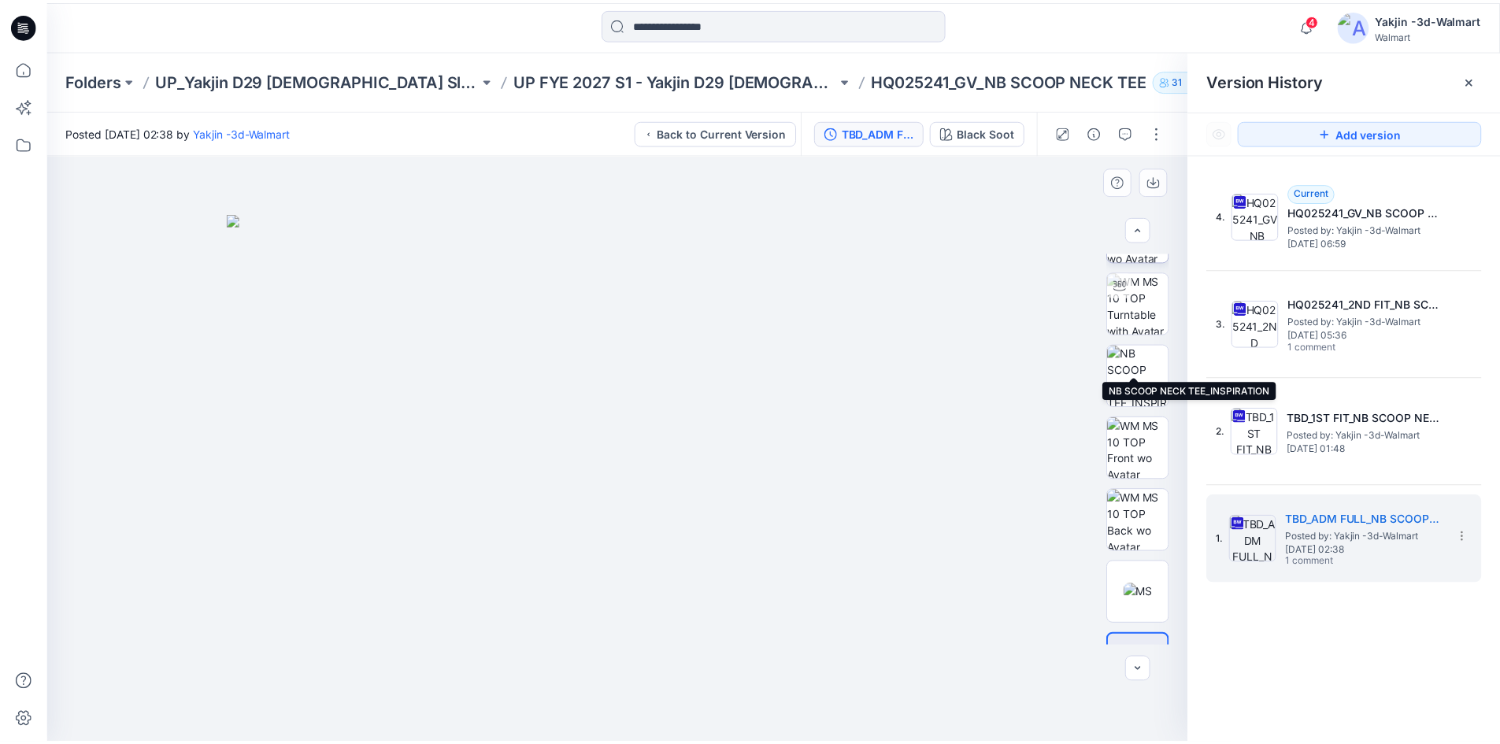
scroll to position [0, 0]
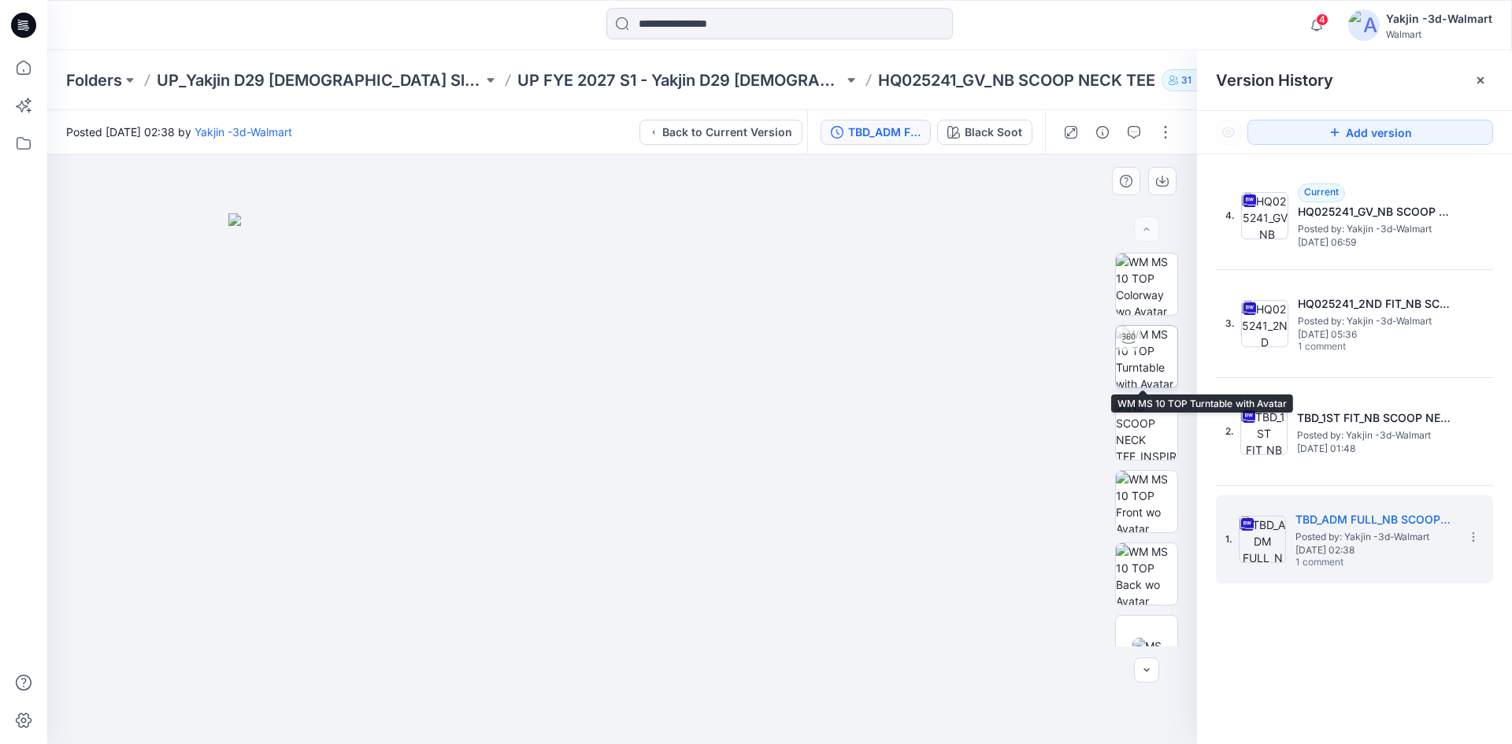
click at [1141, 348] on img at bounding box center [1146, 356] width 61 height 61
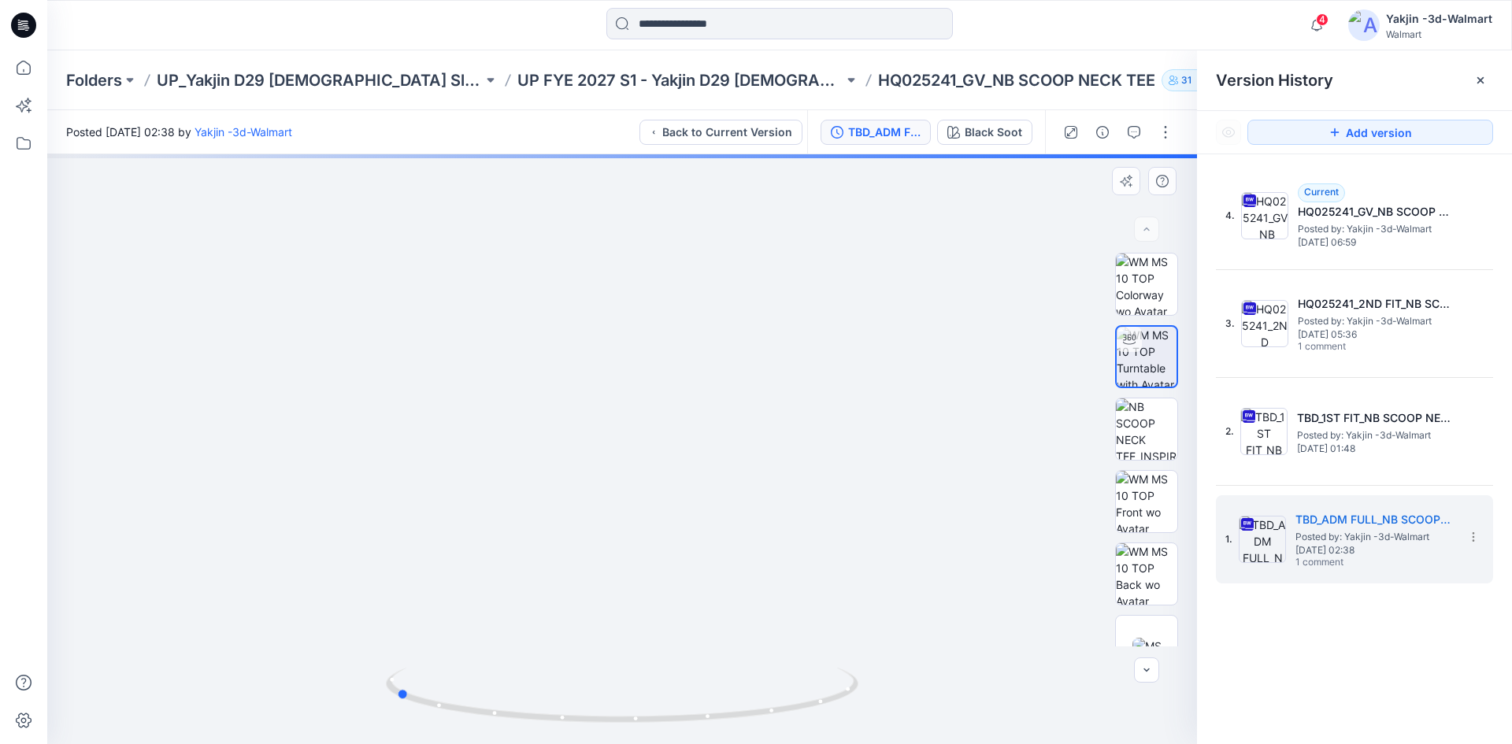
drag, startPoint x: 813, startPoint y: 715, endPoint x: 591, endPoint y: 737, distance: 222.4
click at [591, 737] on div at bounding box center [622, 449] width 1150 height 590
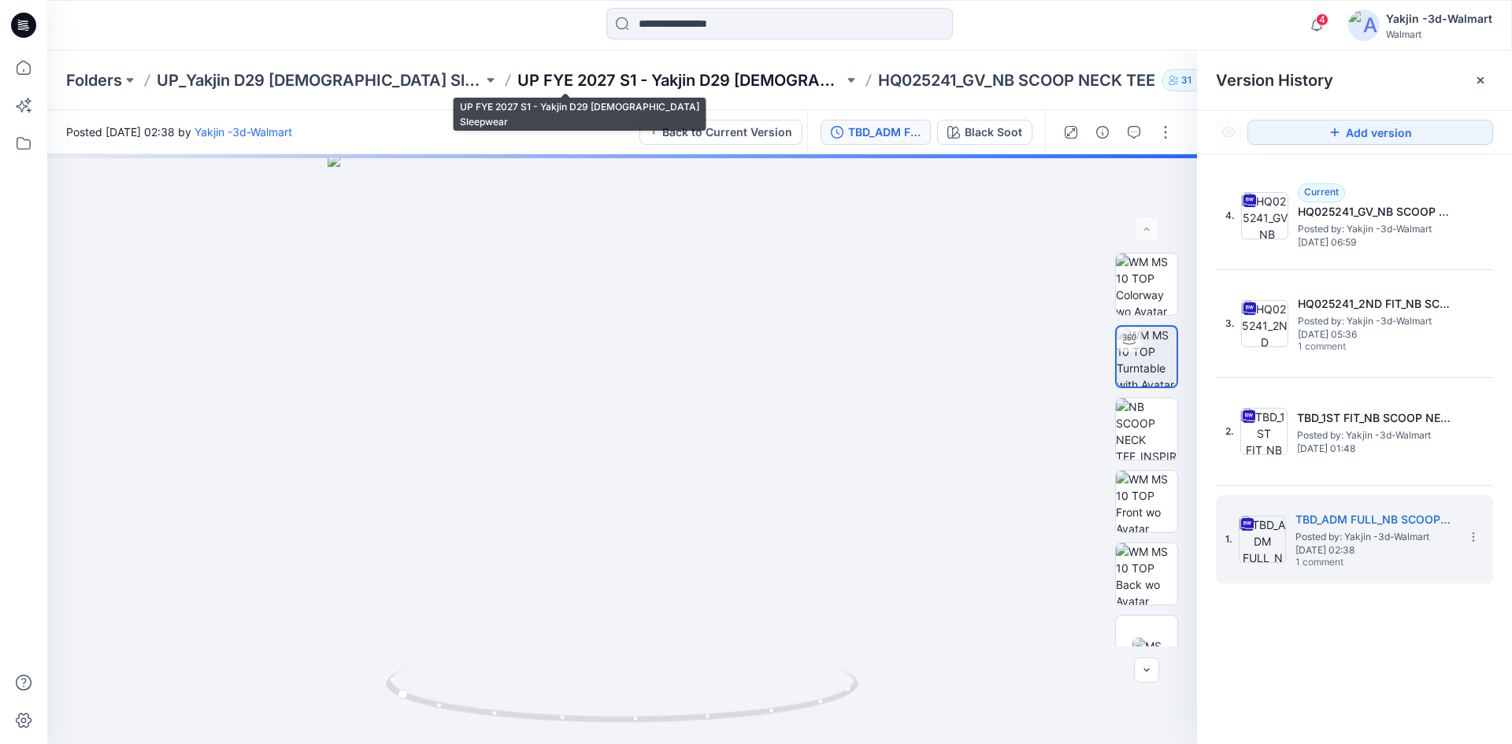
click at [569, 76] on p "UP FYE 2027 S1 - Yakjin D29 [DEMOGRAPHIC_DATA] Sleepwear" at bounding box center [680, 80] width 326 height 22
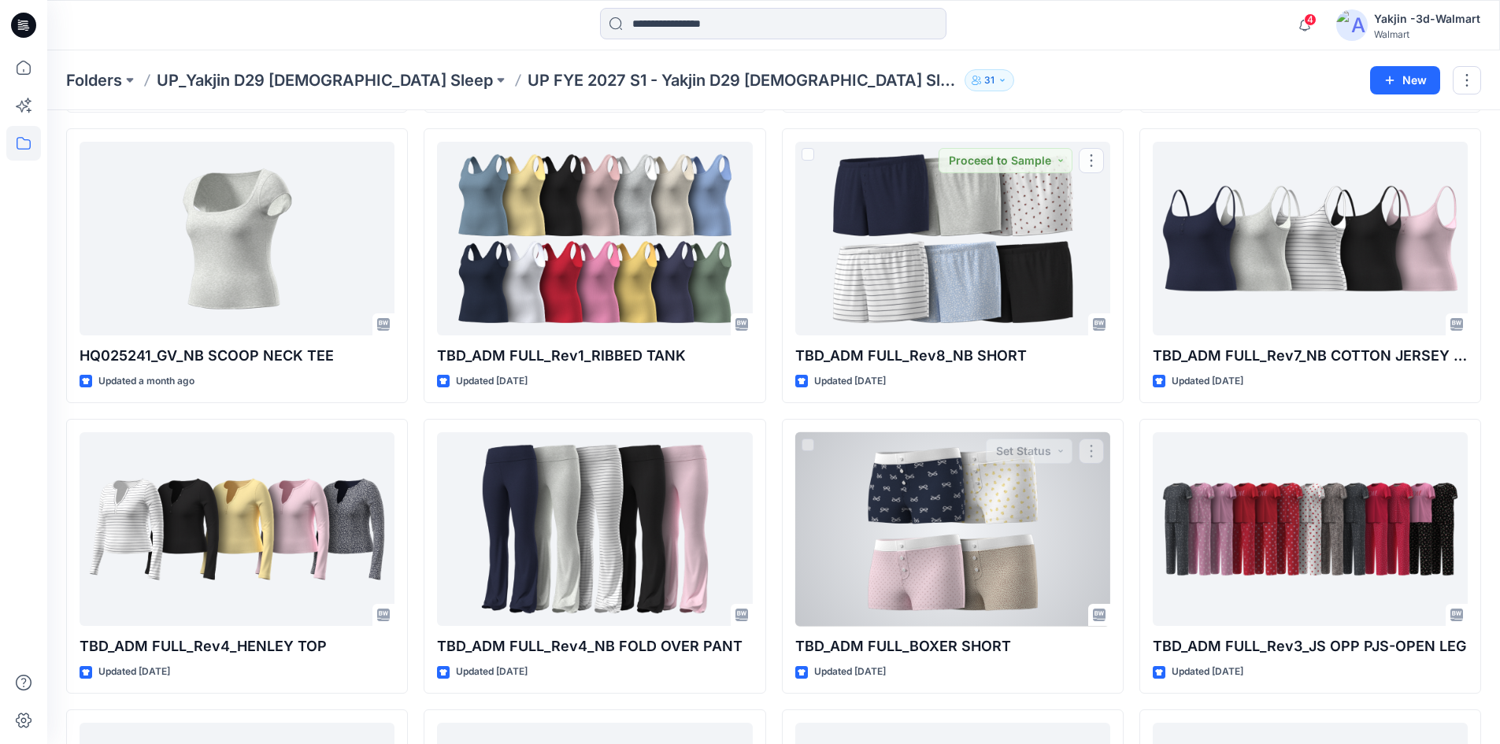
scroll to position [2488, 0]
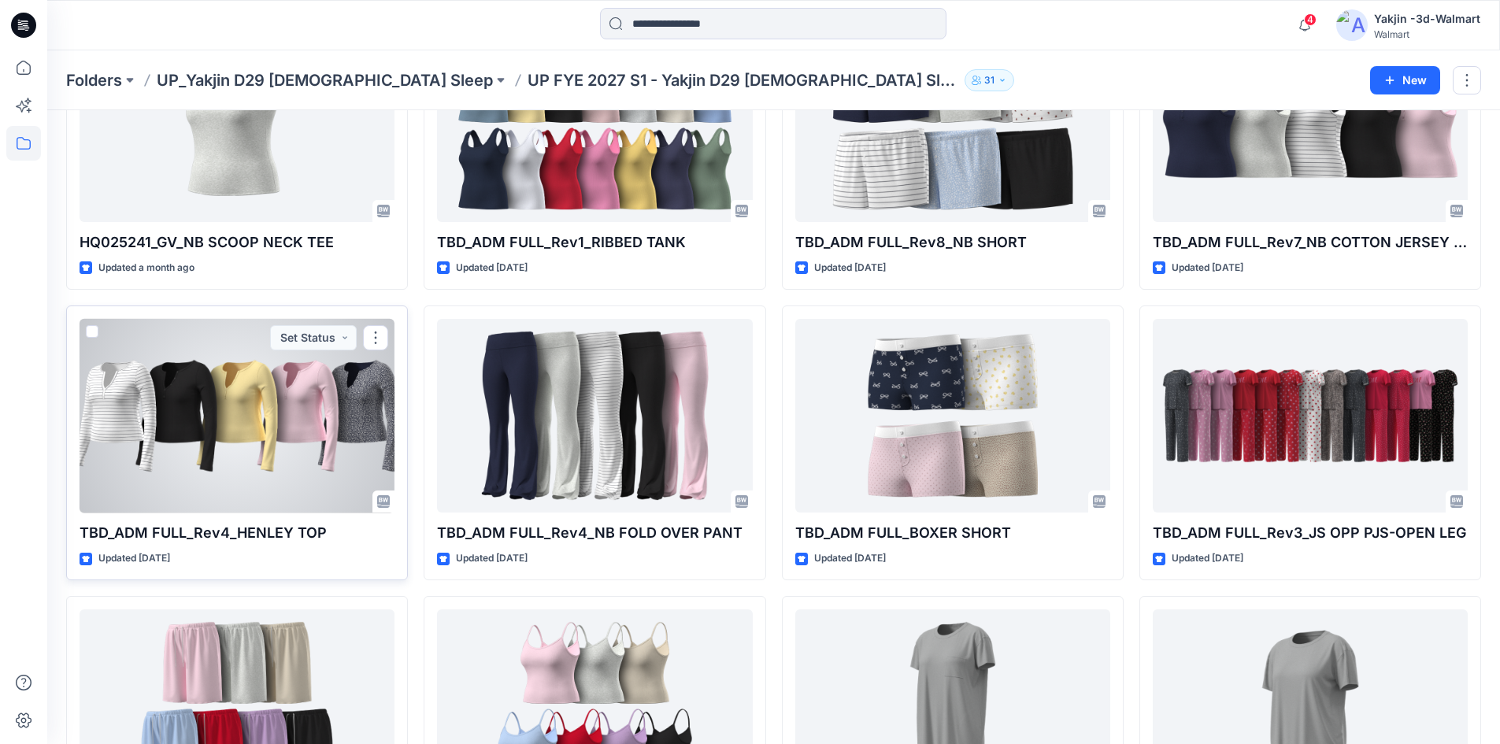
click at [268, 436] on div at bounding box center [237, 416] width 315 height 195
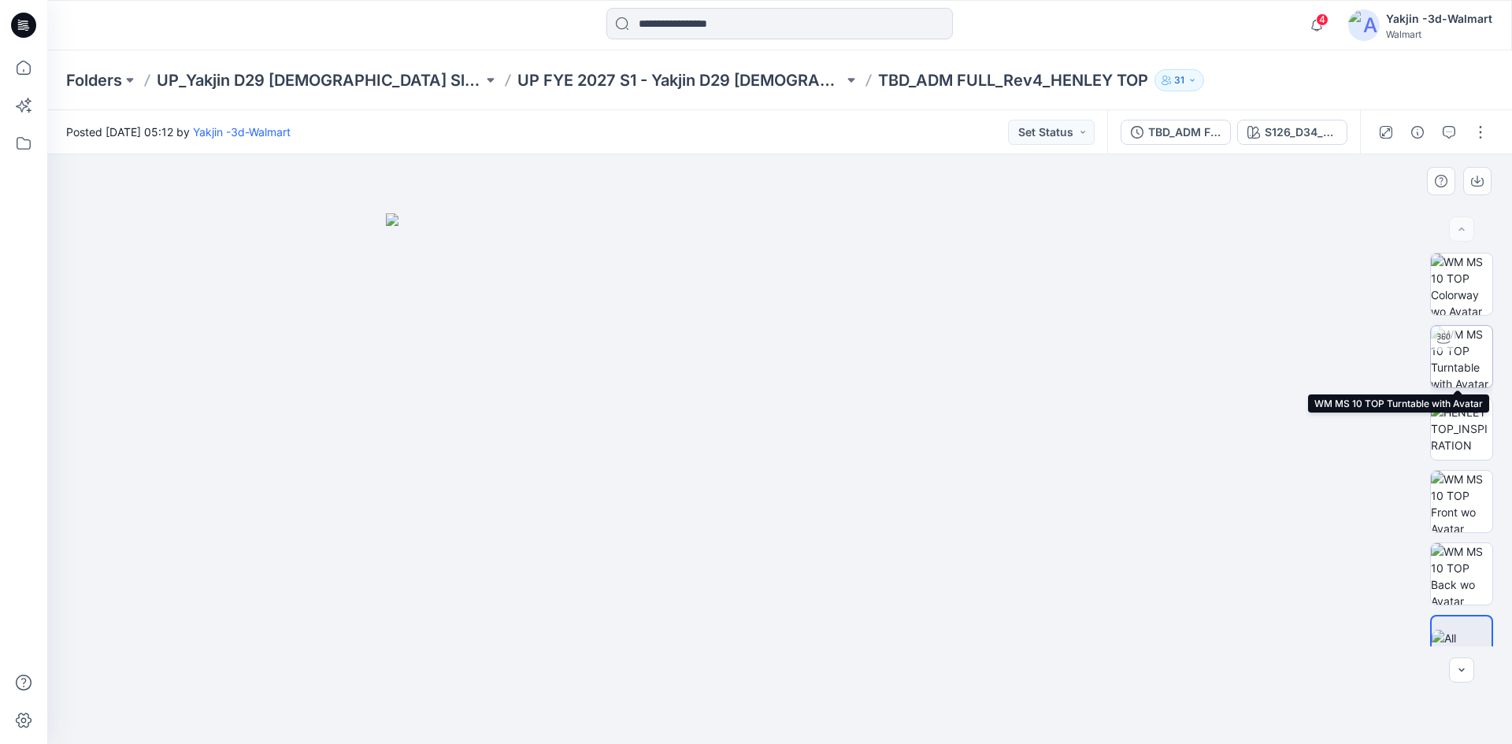
click at [1457, 352] on img at bounding box center [1461, 356] width 61 height 61
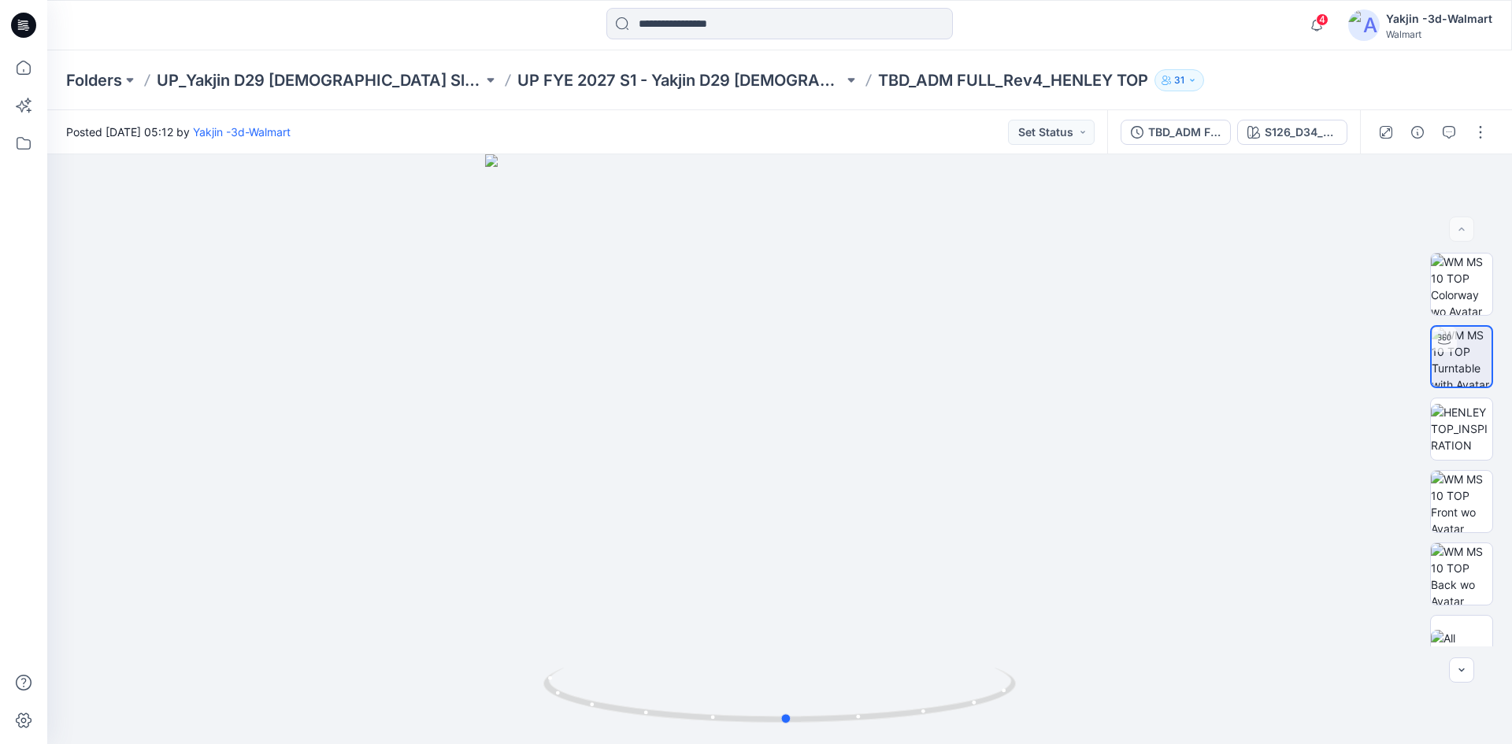
drag, startPoint x: 890, startPoint y: 725, endPoint x: 1370, endPoint y: 767, distance: 481.5
click at [1370, 744] on html "4 Notifications Your style HQ025242_GV_NB SLEEP [PERSON_NAME] SET has been upda…" at bounding box center [756, 372] width 1512 height 744
drag, startPoint x: 988, startPoint y: 698, endPoint x: 788, endPoint y: 737, distance: 204.7
click at [788, 737] on div at bounding box center [779, 449] width 1465 height 590
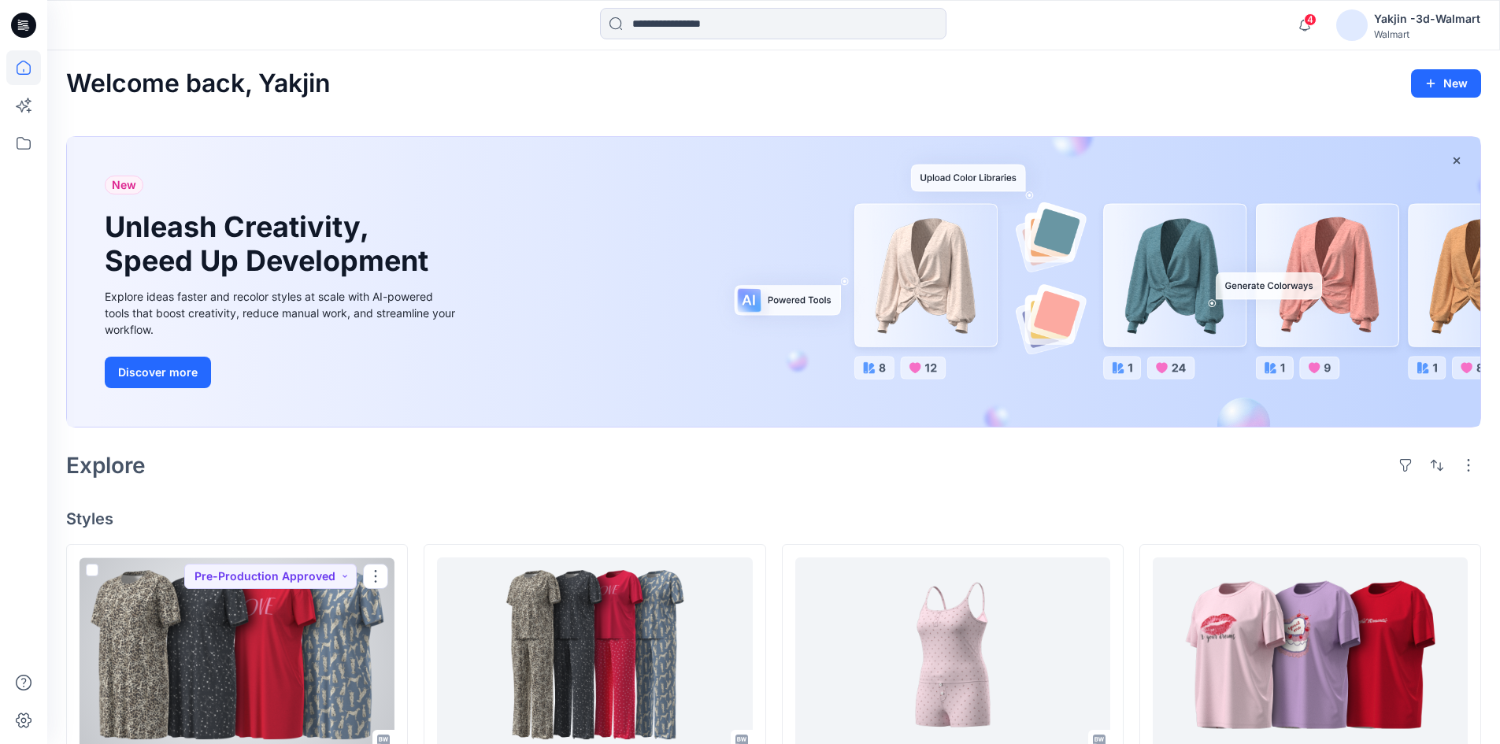
drag, startPoint x: 238, startPoint y: 626, endPoint x: 232, endPoint y: 604, distance: 22.7
click at [237, 626] on div at bounding box center [237, 655] width 315 height 195
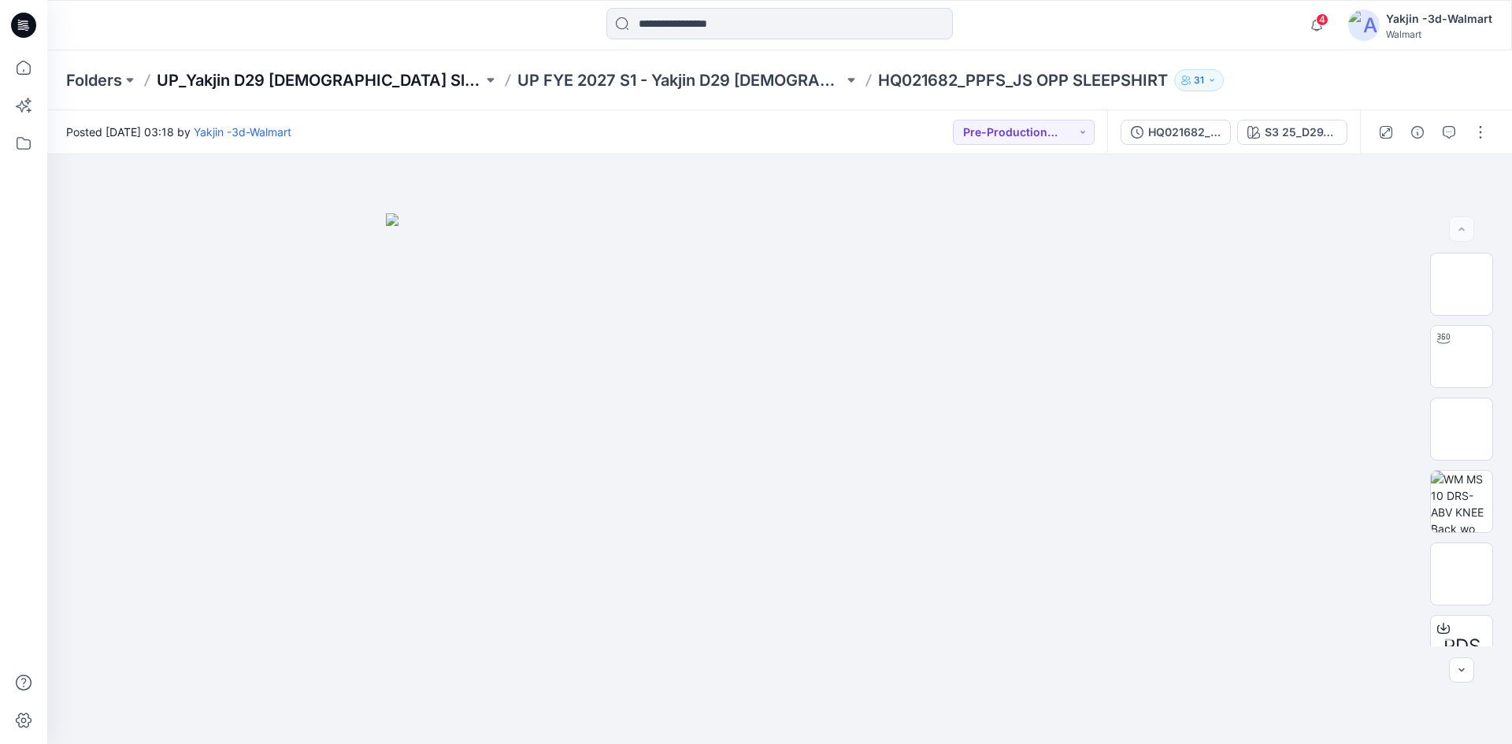
click at [306, 78] on p "UP_Yakjin D29 [DEMOGRAPHIC_DATA] Sleep" at bounding box center [320, 80] width 326 height 22
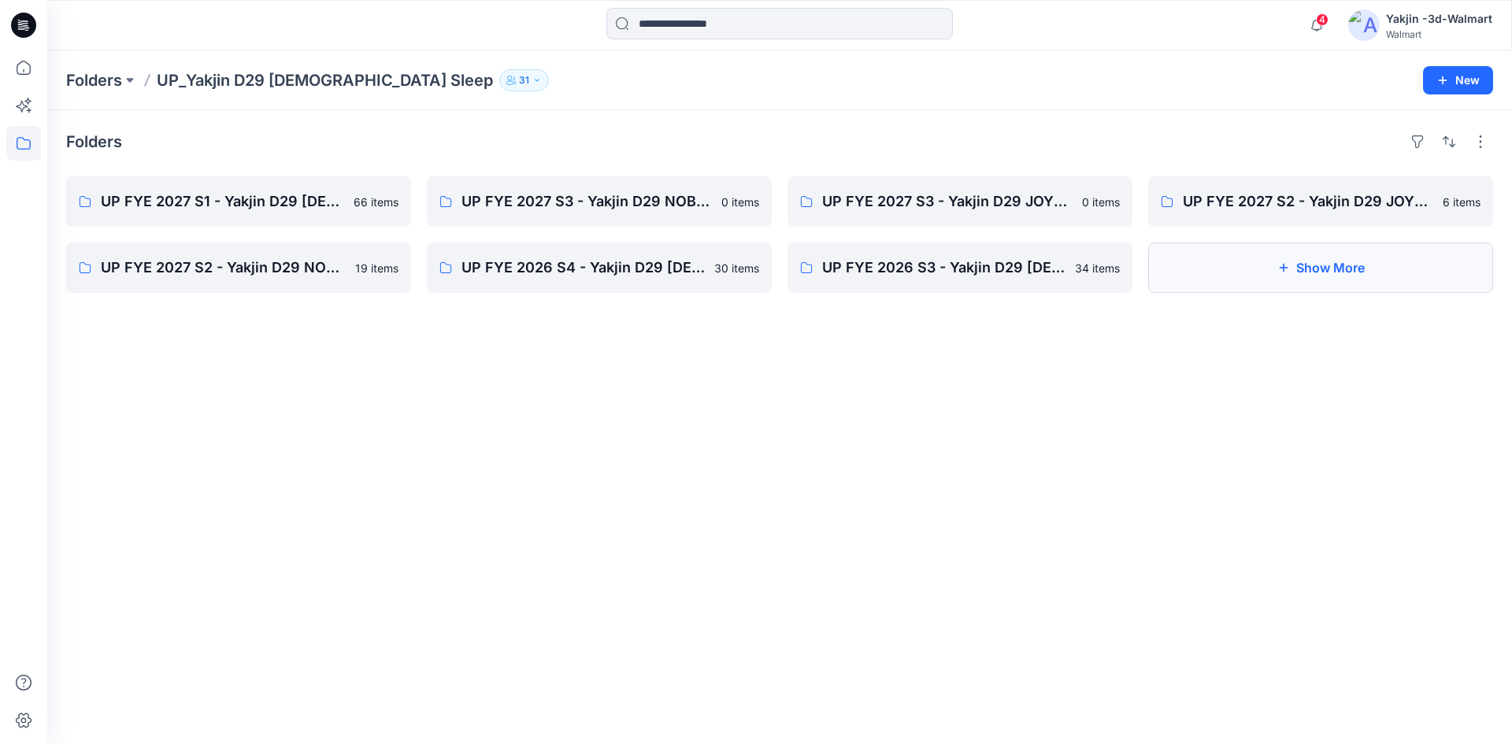
click at [1270, 274] on button "Show More" at bounding box center [1320, 268] width 345 height 50
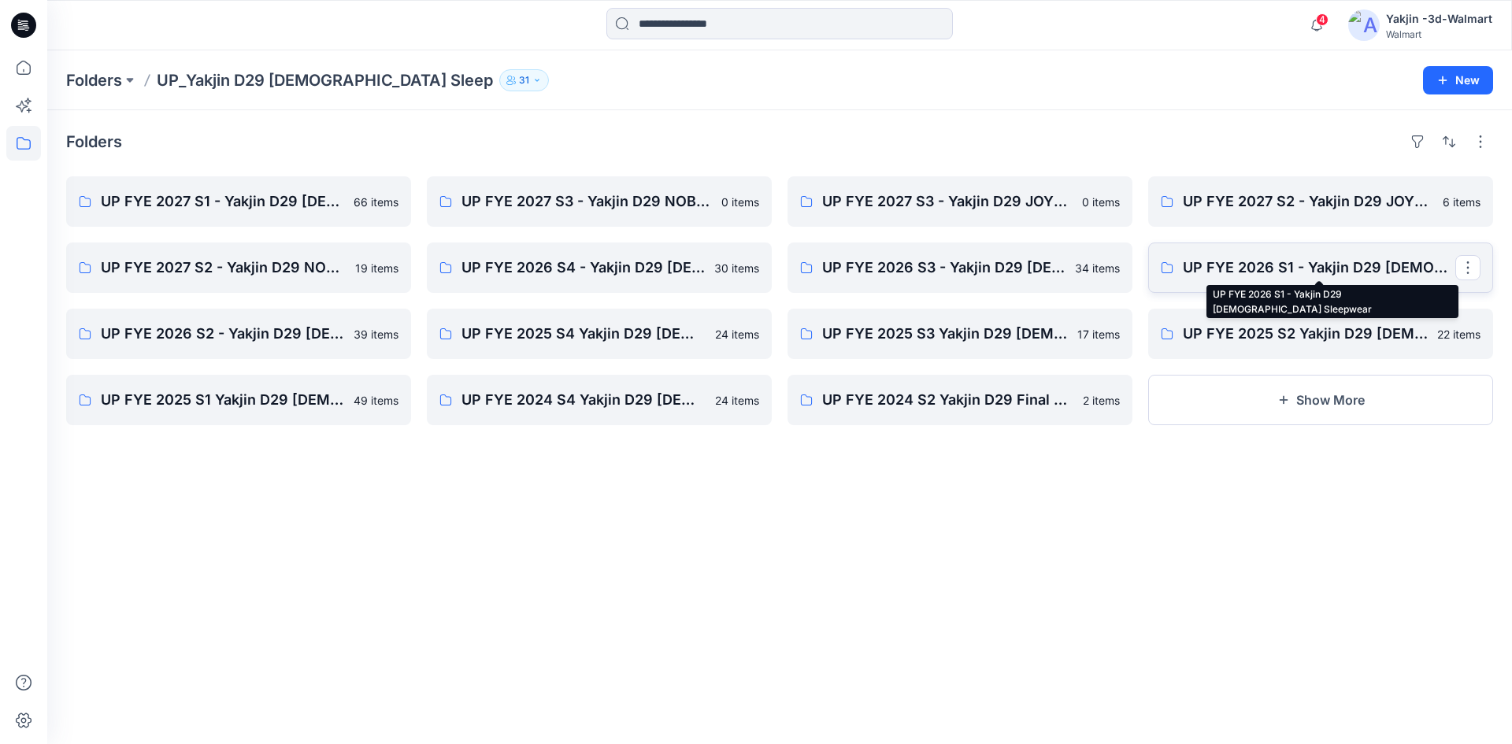
click at [1337, 264] on p "UP FYE 2026 S1 - Yakjin D29 Ladies Sleepwear" at bounding box center [1319, 268] width 273 height 22
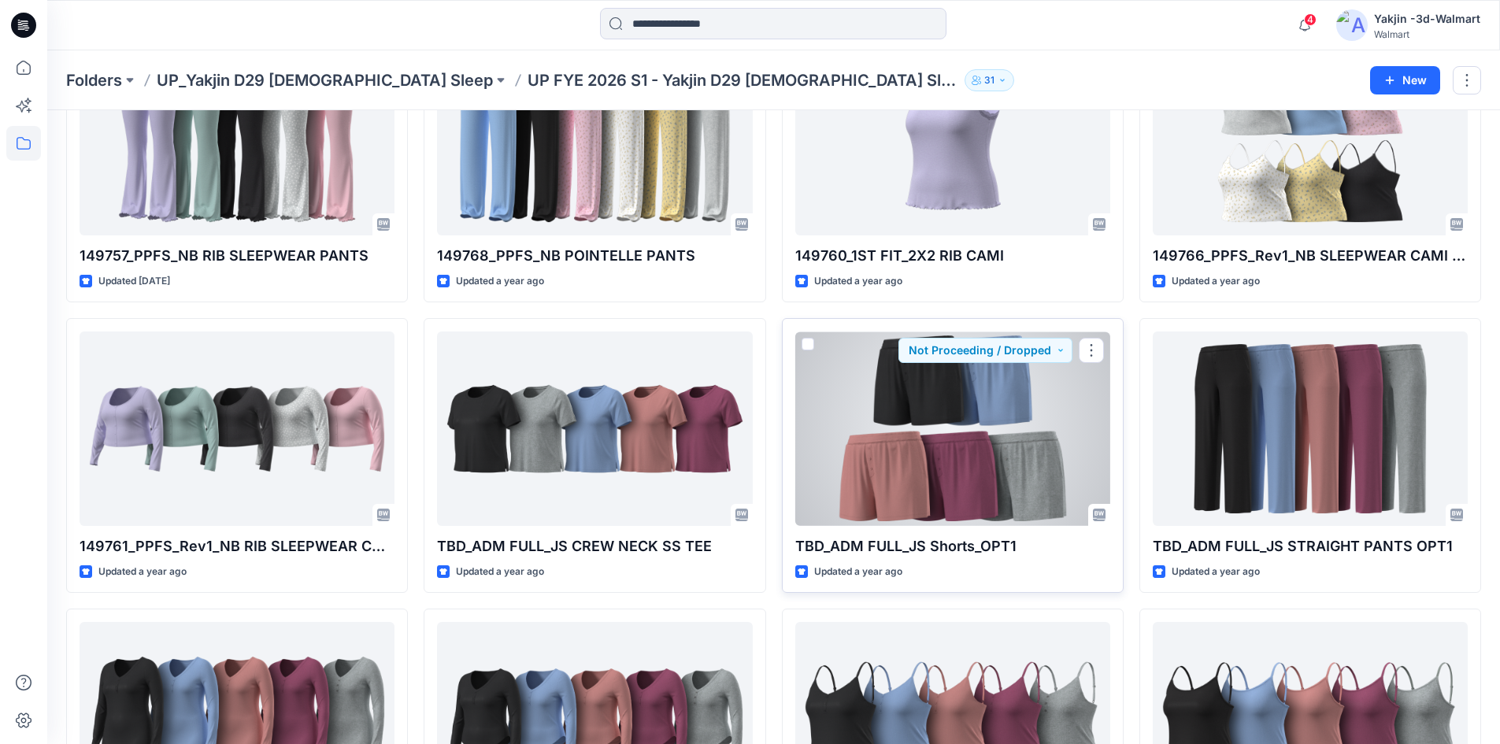
scroll to position [315, 0]
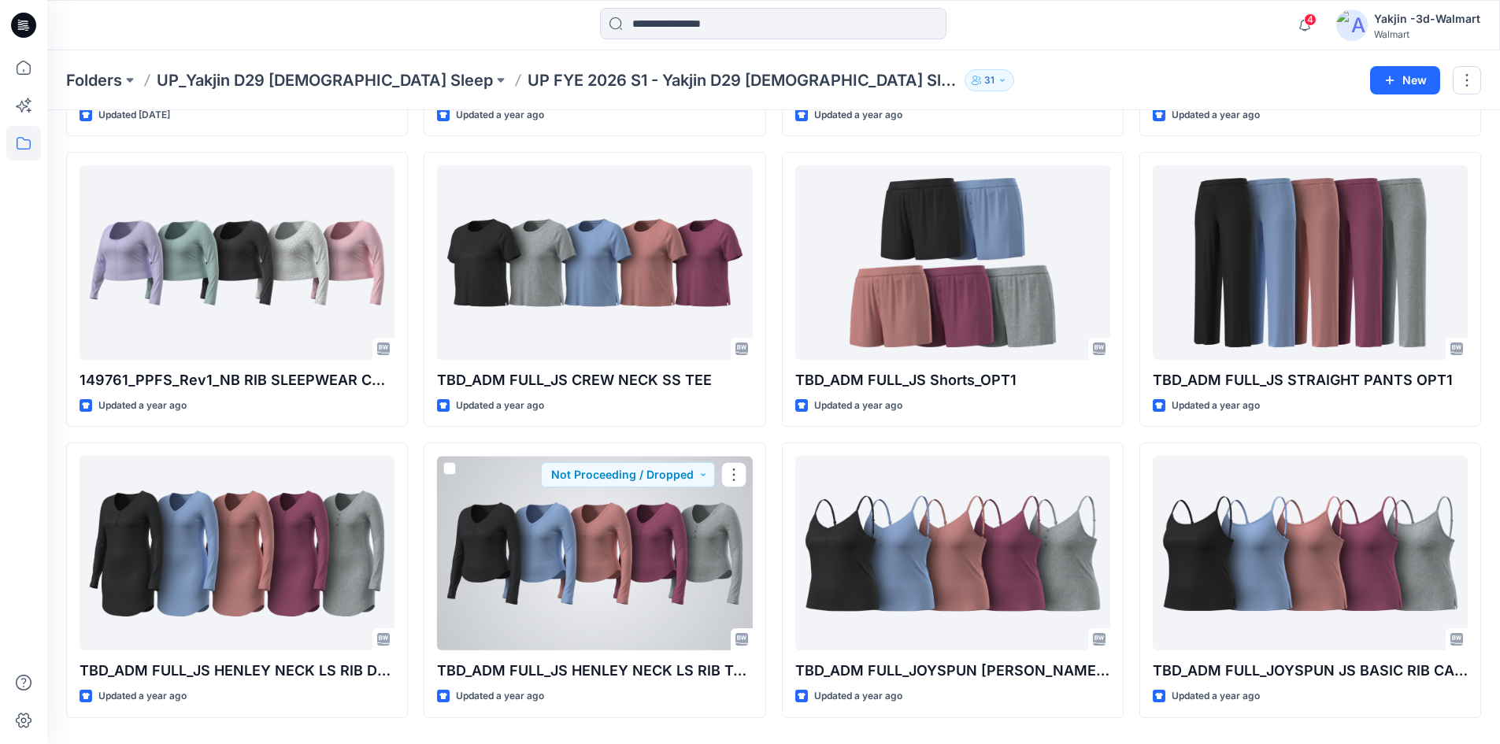
click at [514, 619] on div at bounding box center [594, 553] width 315 height 195
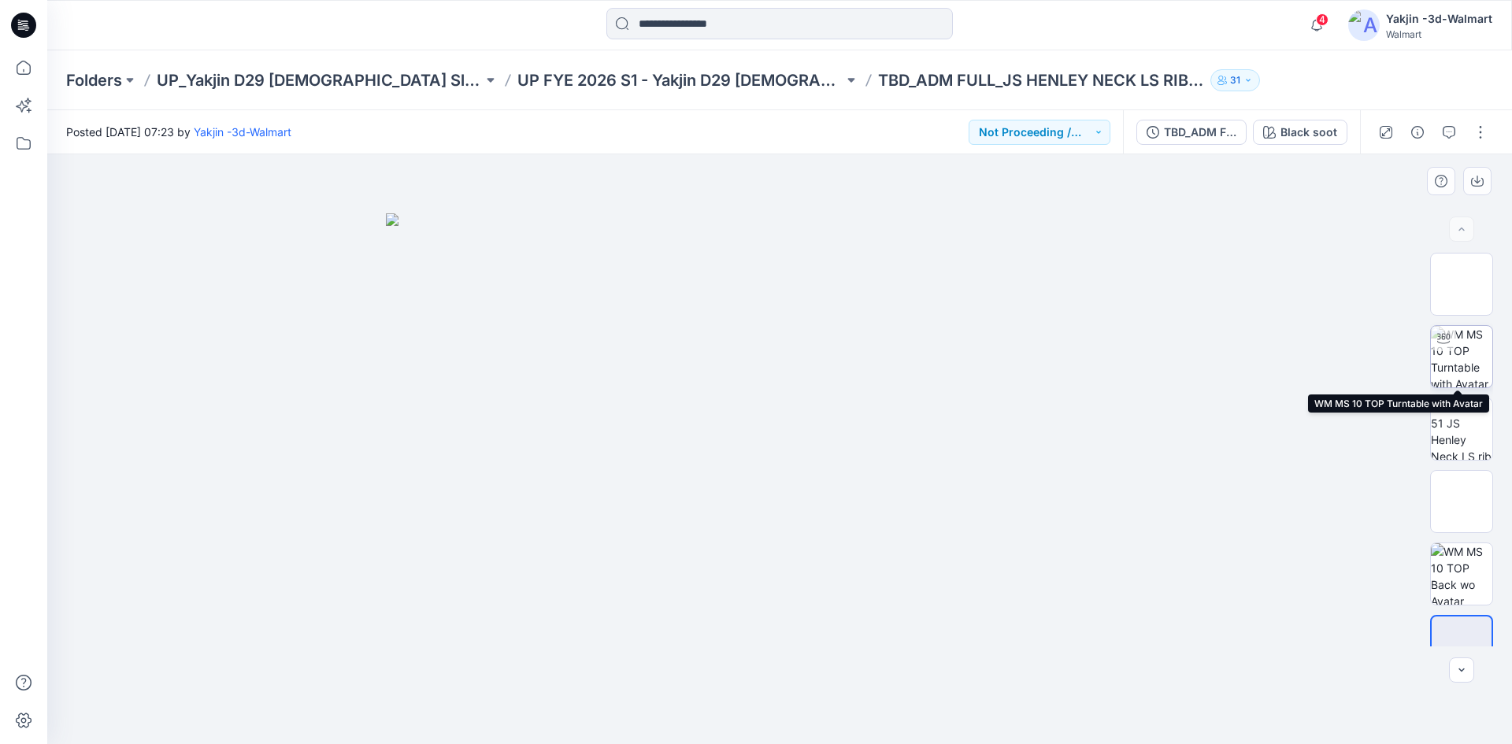
click at [1463, 359] on img at bounding box center [1461, 356] width 61 height 61
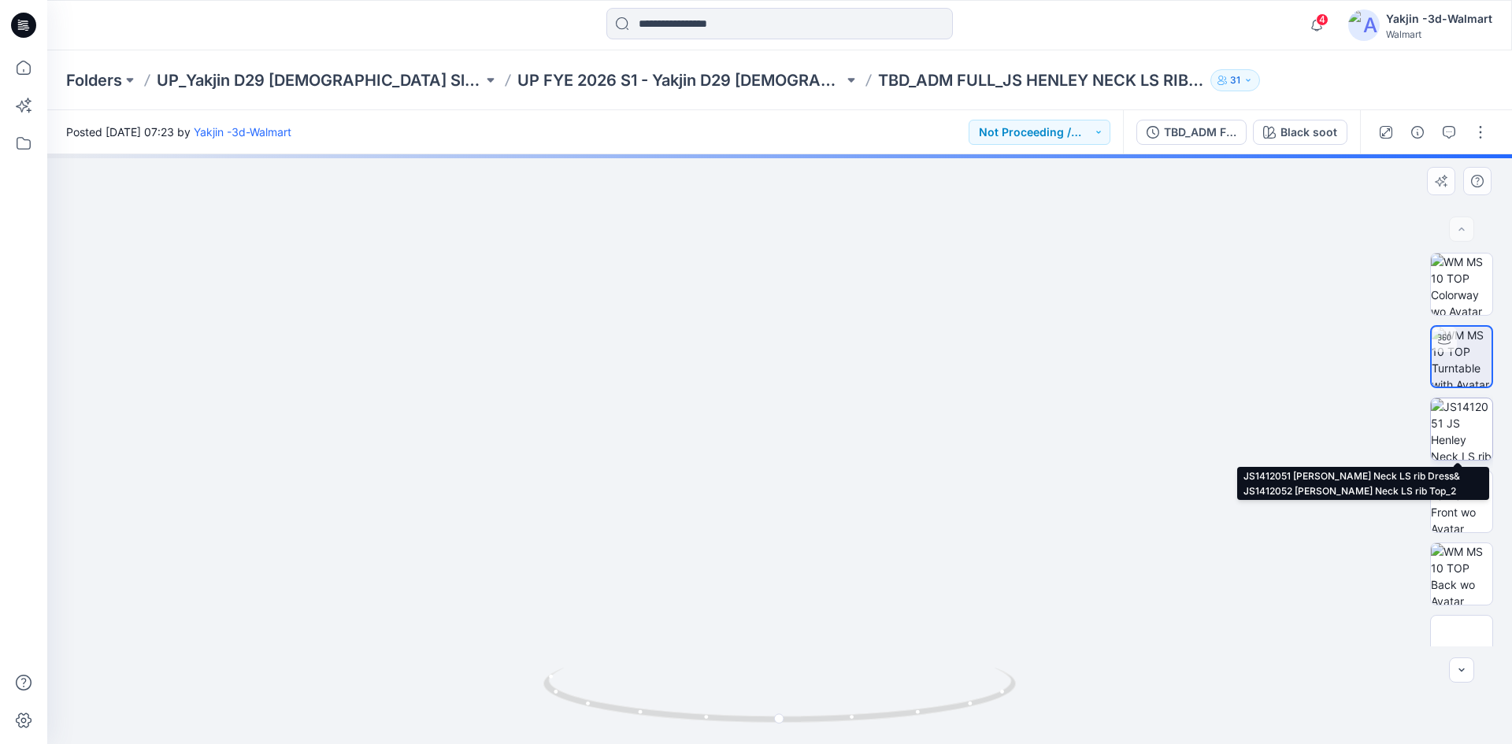
click at [1463, 436] on img at bounding box center [1461, 429] width 61 height 61
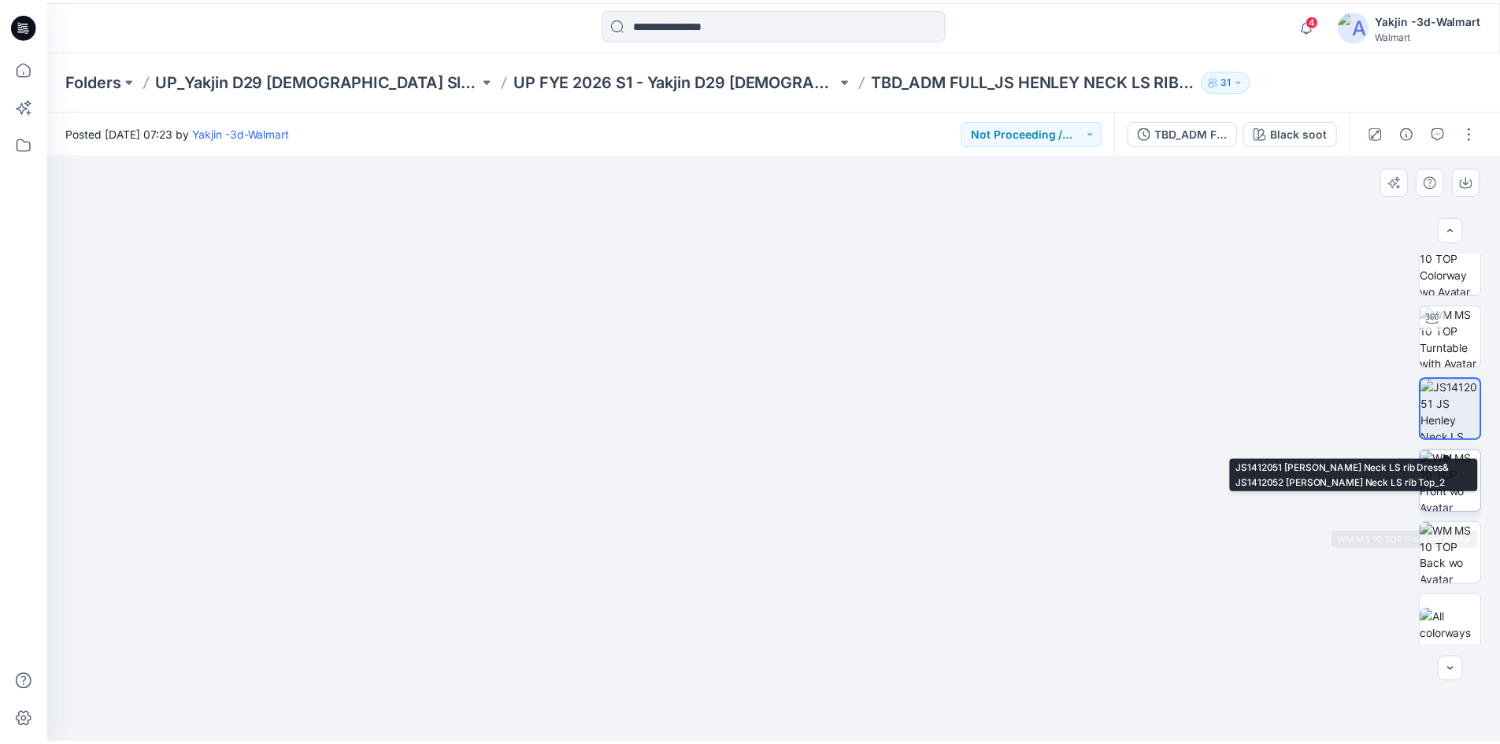
scroll to position [32, 0]
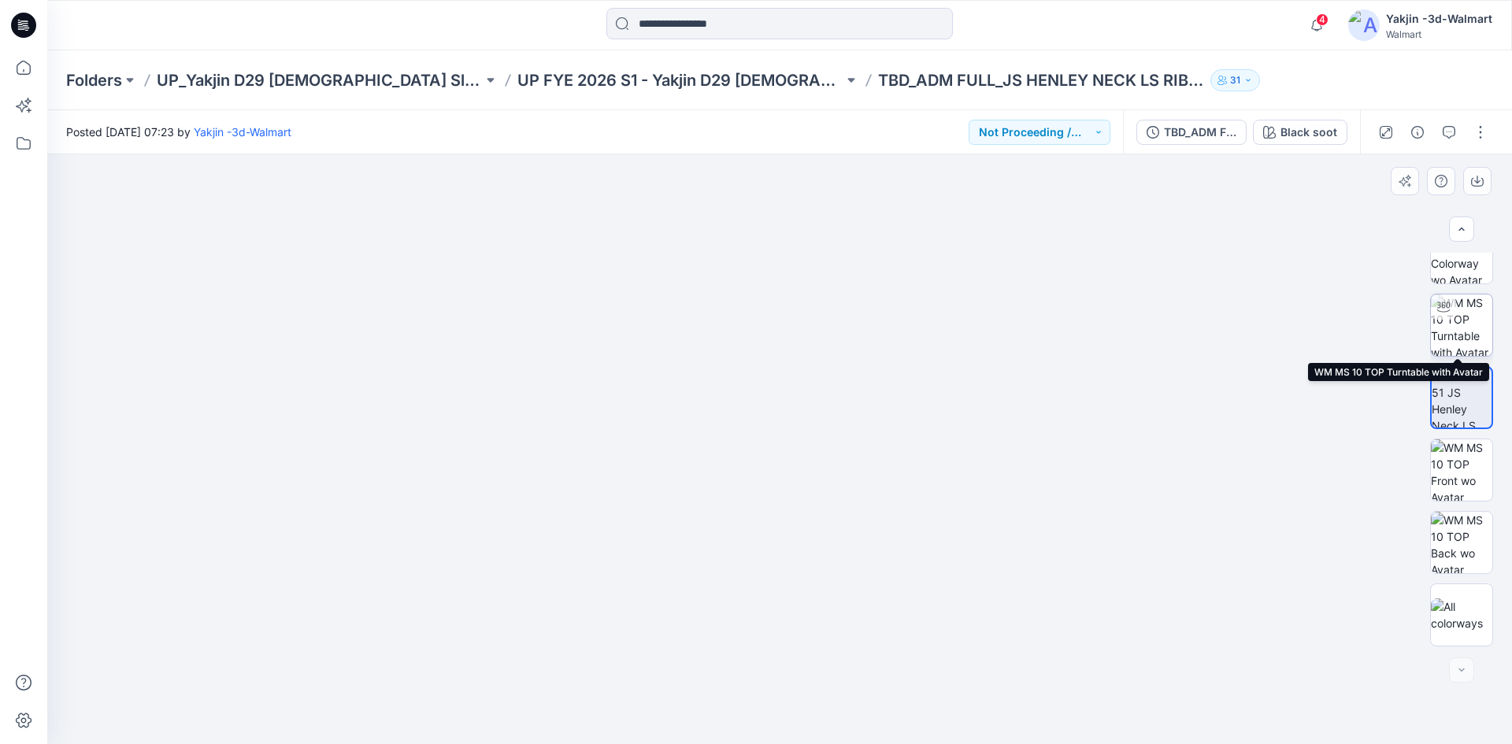
click at [1470, 327] on img at bounding box center [1461, 325] width 61 height 61
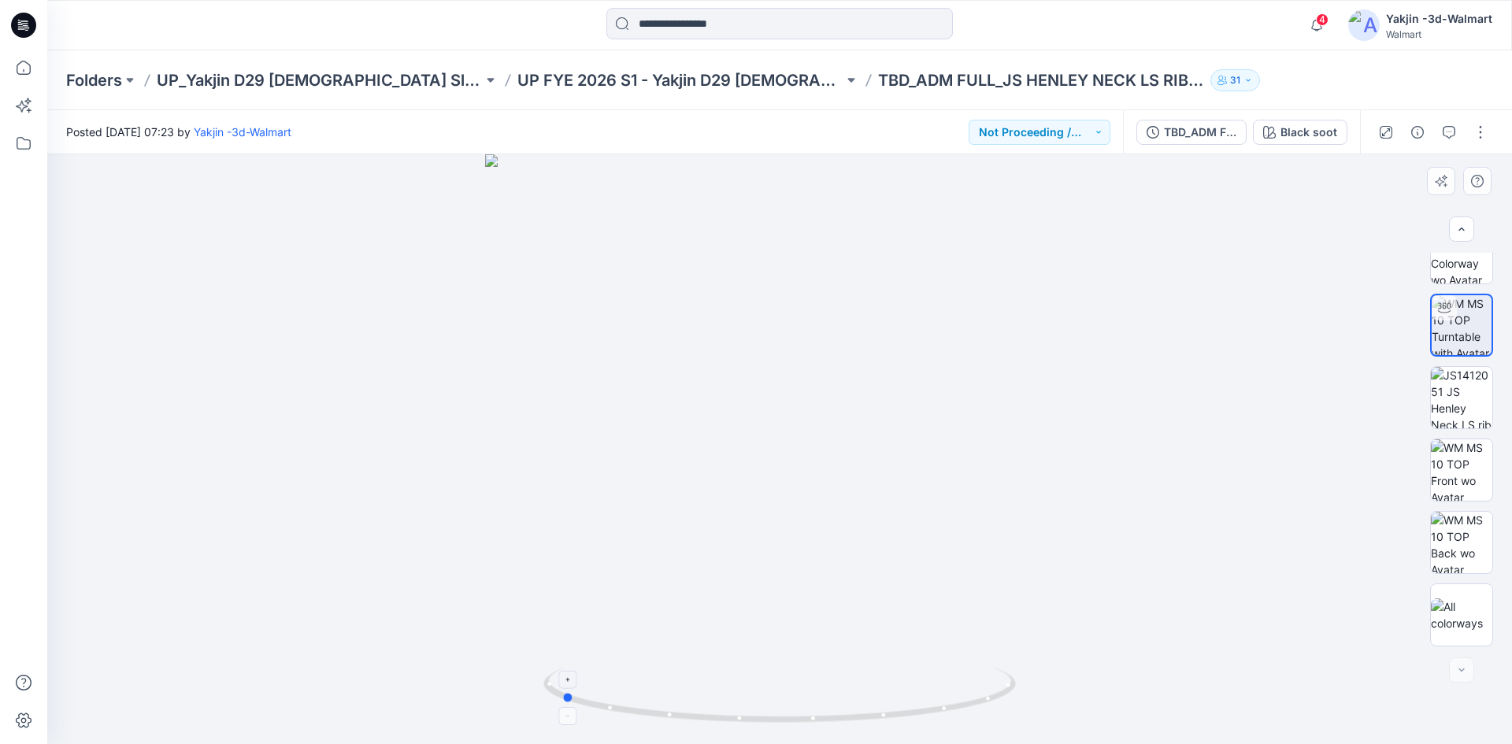
drag, startPoint x: 929, startPoint y: 725, endPoint x: 952, endPoint y: 684, distance: 47.3
click at [714, 729] on div at bounding box center [779, 449] width 1465 height 590
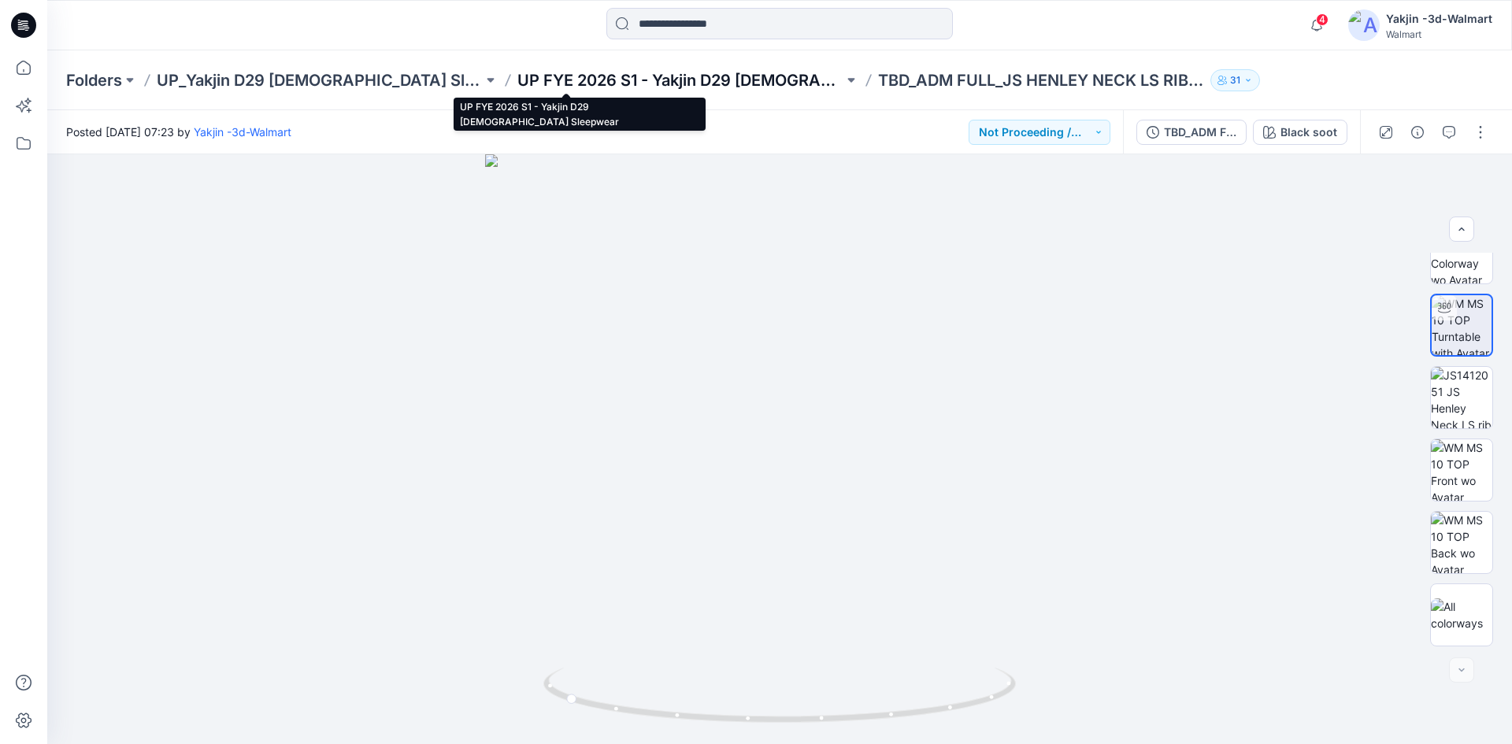
click at [654, 74] on p "UP FYE 2026 S1 - Yakjin D29 Ladies Sleepwear" at bounding box center [680, 80] width 326 height 22
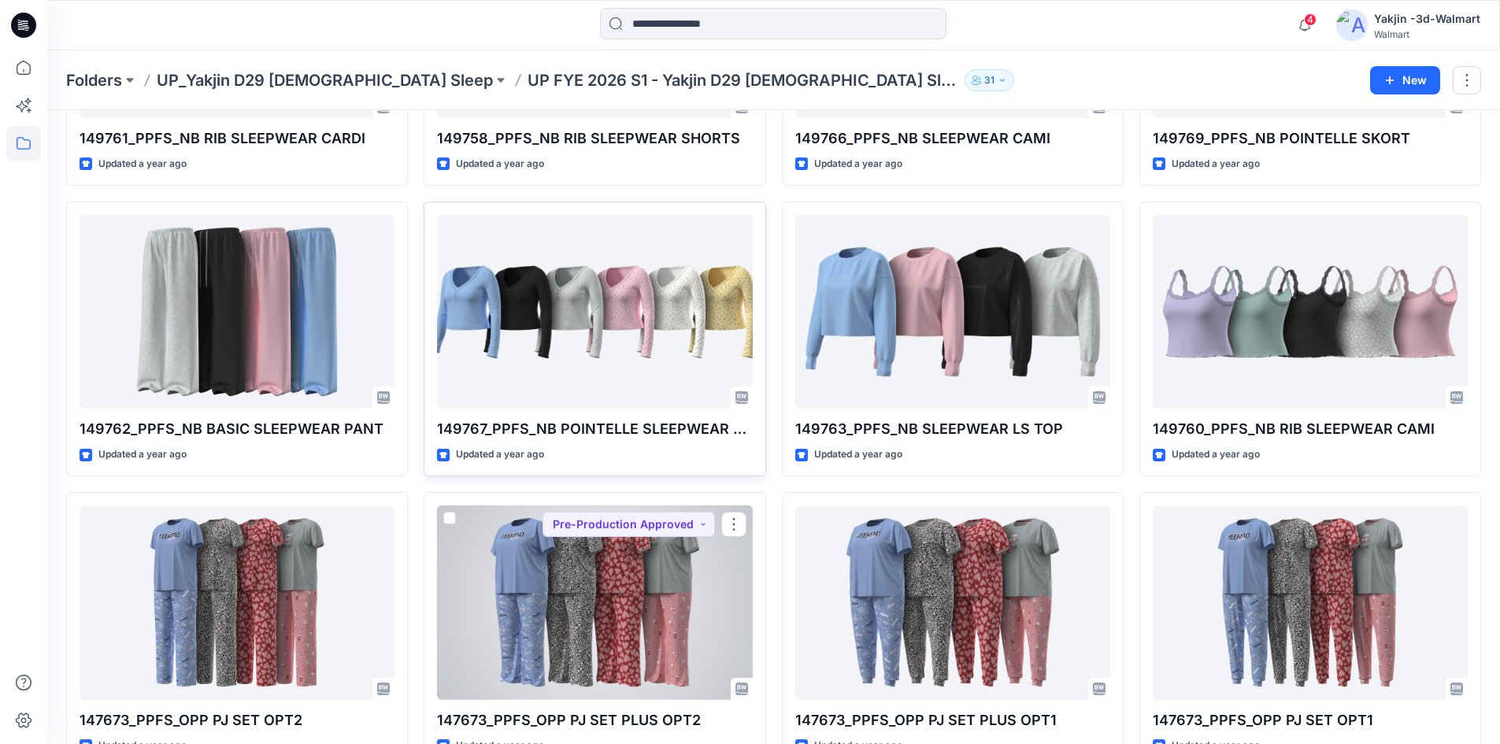
scroll to position [1085, 0]
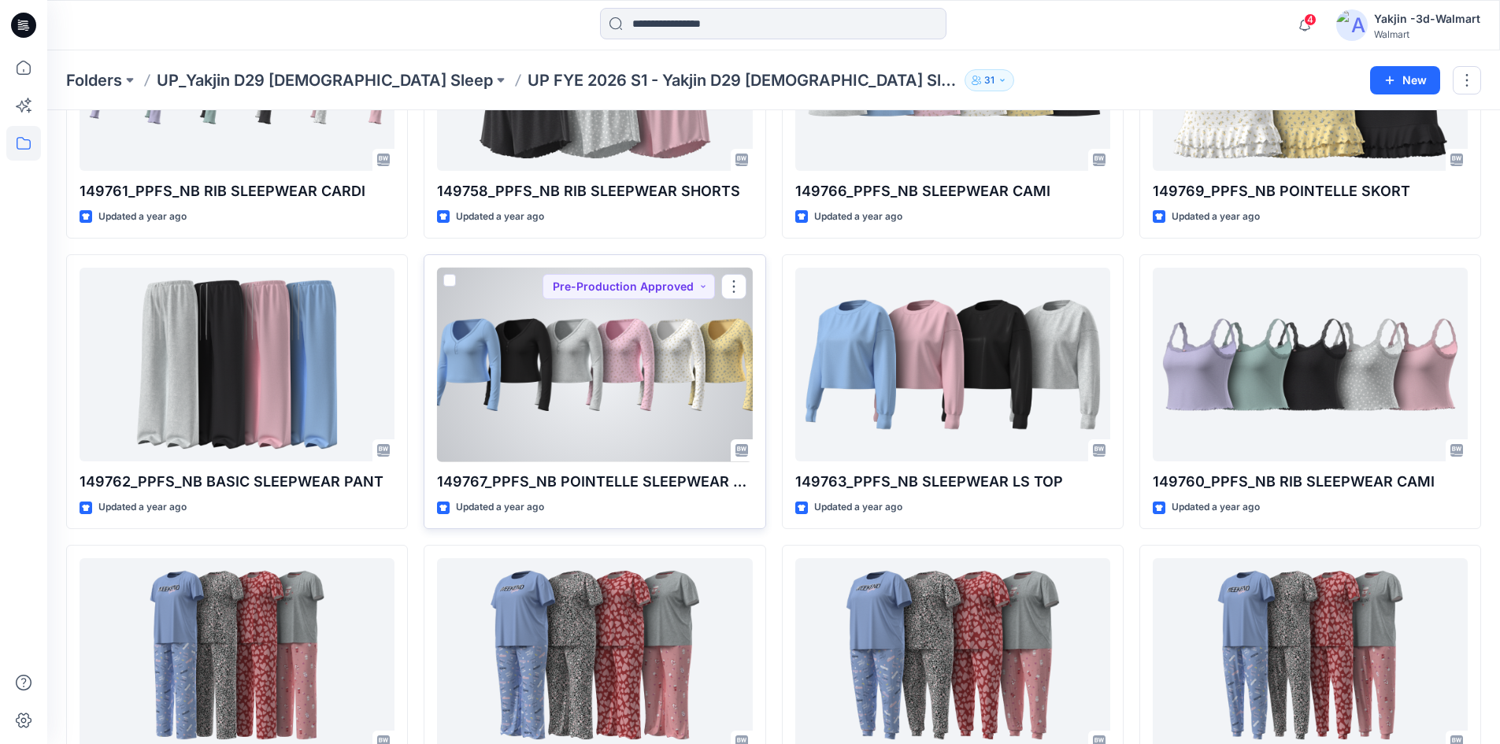
click at [583, 379] on div at bounding box center [594, 365] width 315 height 195
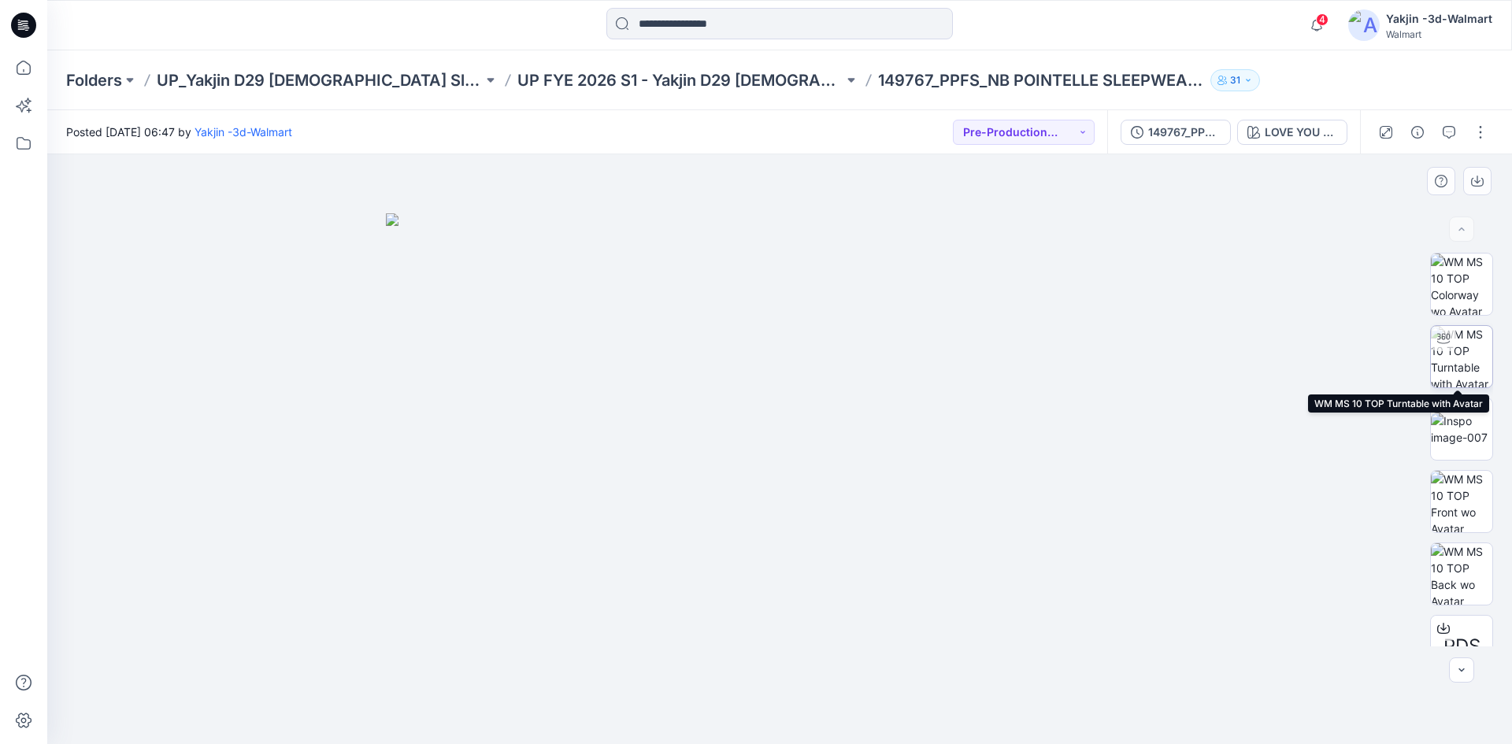
click at [1465, 355] on img at bounding box center [1461, 356] width 61 height 61
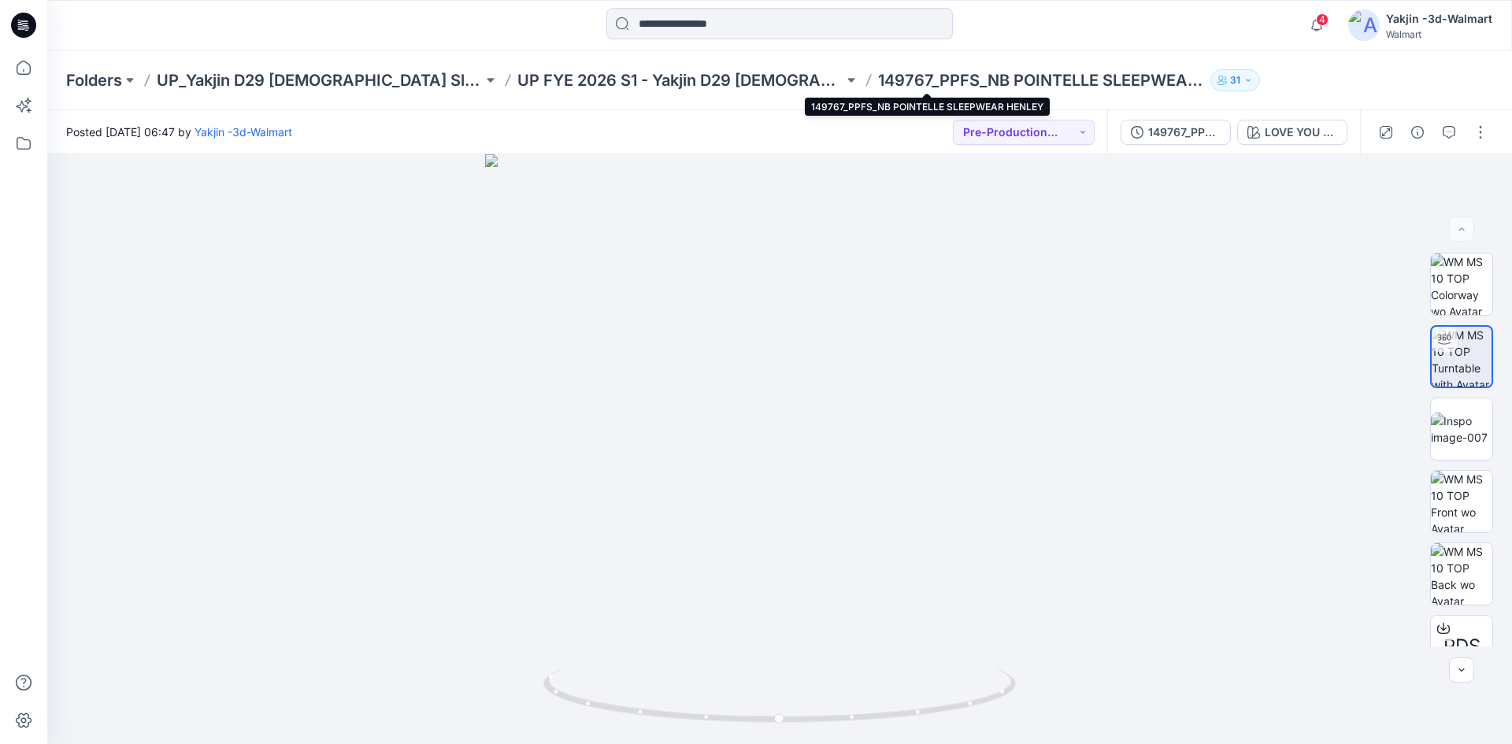
click at [878, 80] on p "149767_PPFS_NB POINTELLE SLEEPWEAR HENLEY" at bounding box center [1041, 80] width 326 height 22
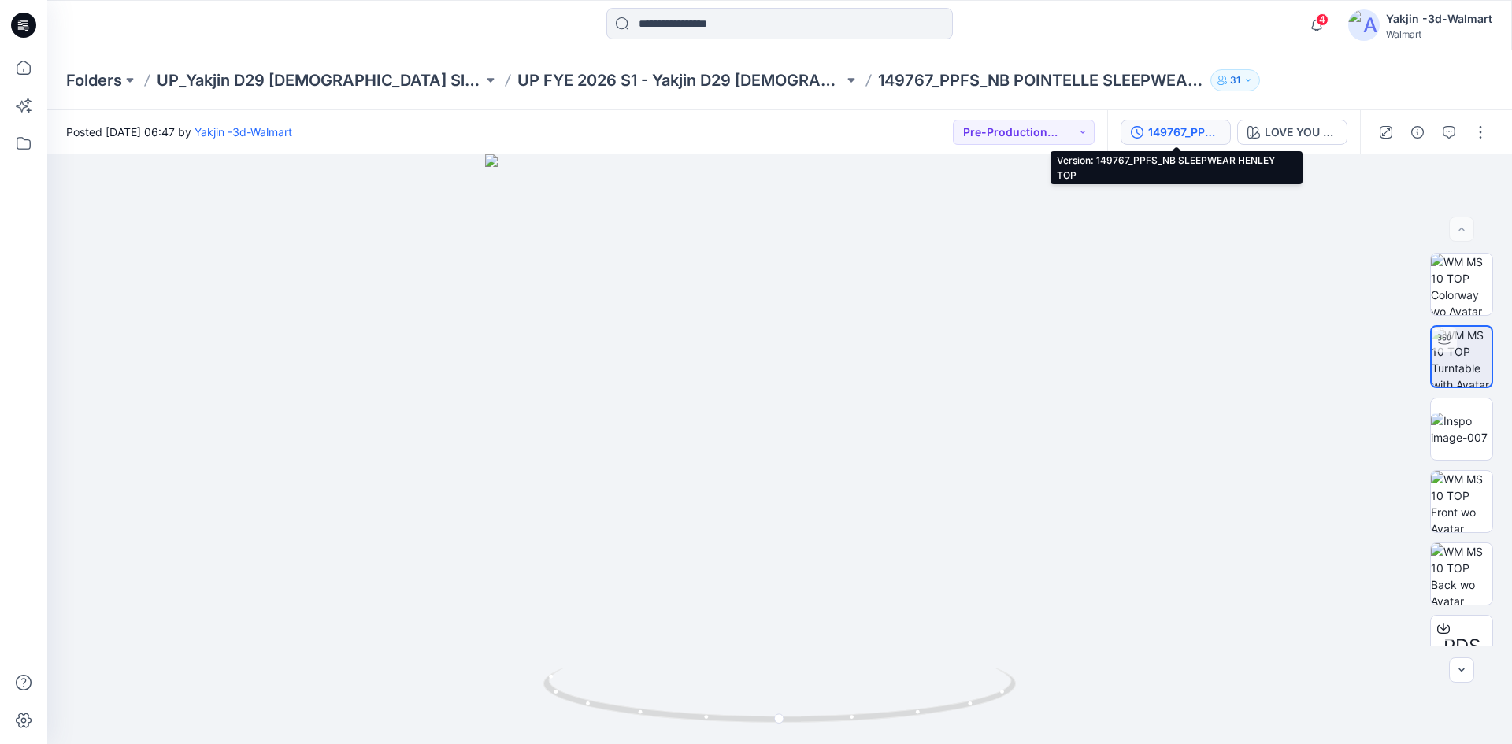
click at [1168, 132] on div "149767_PPFS_NB SLEEPWEAR HENLEY TOP" at bounding box center [1184, 132] width 72 height 17
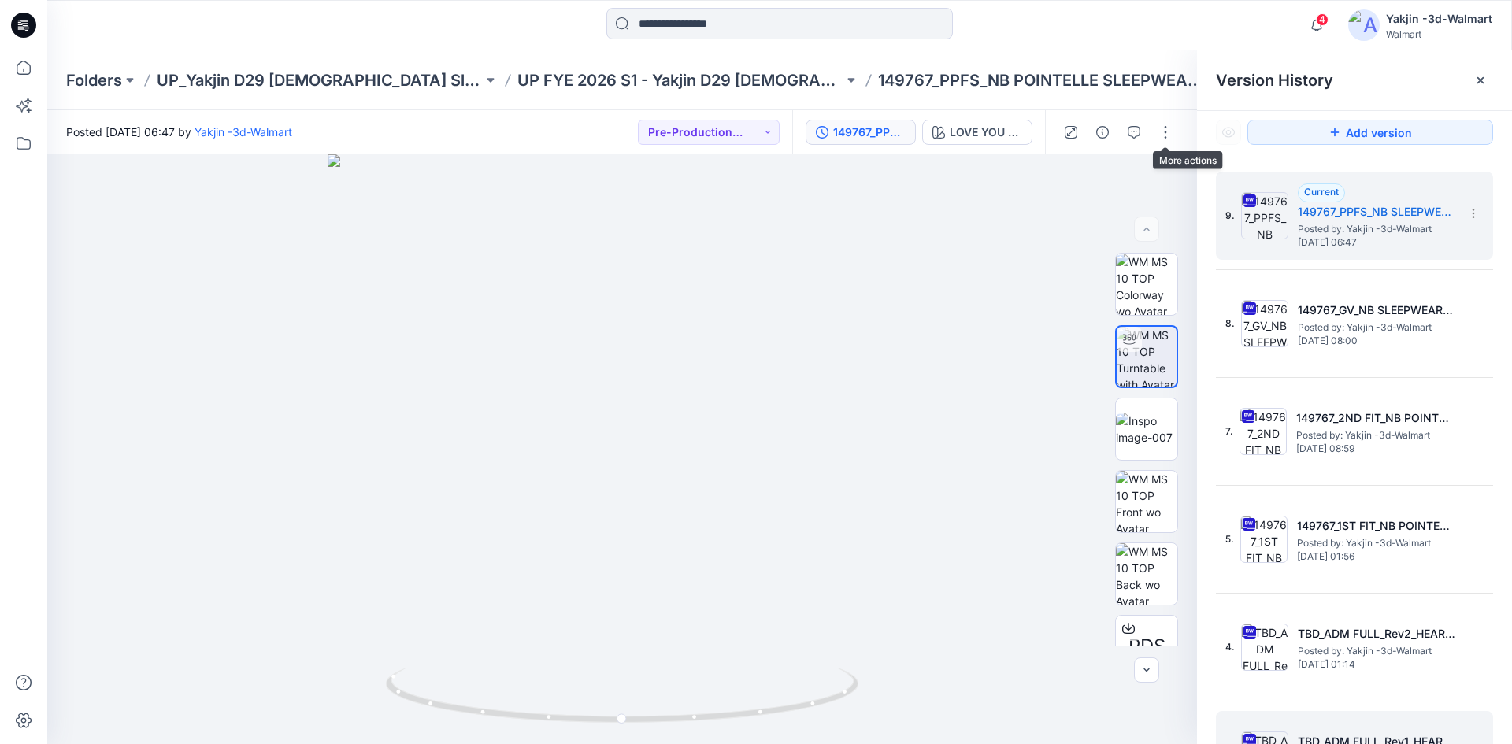
scroll to position [265, 0]
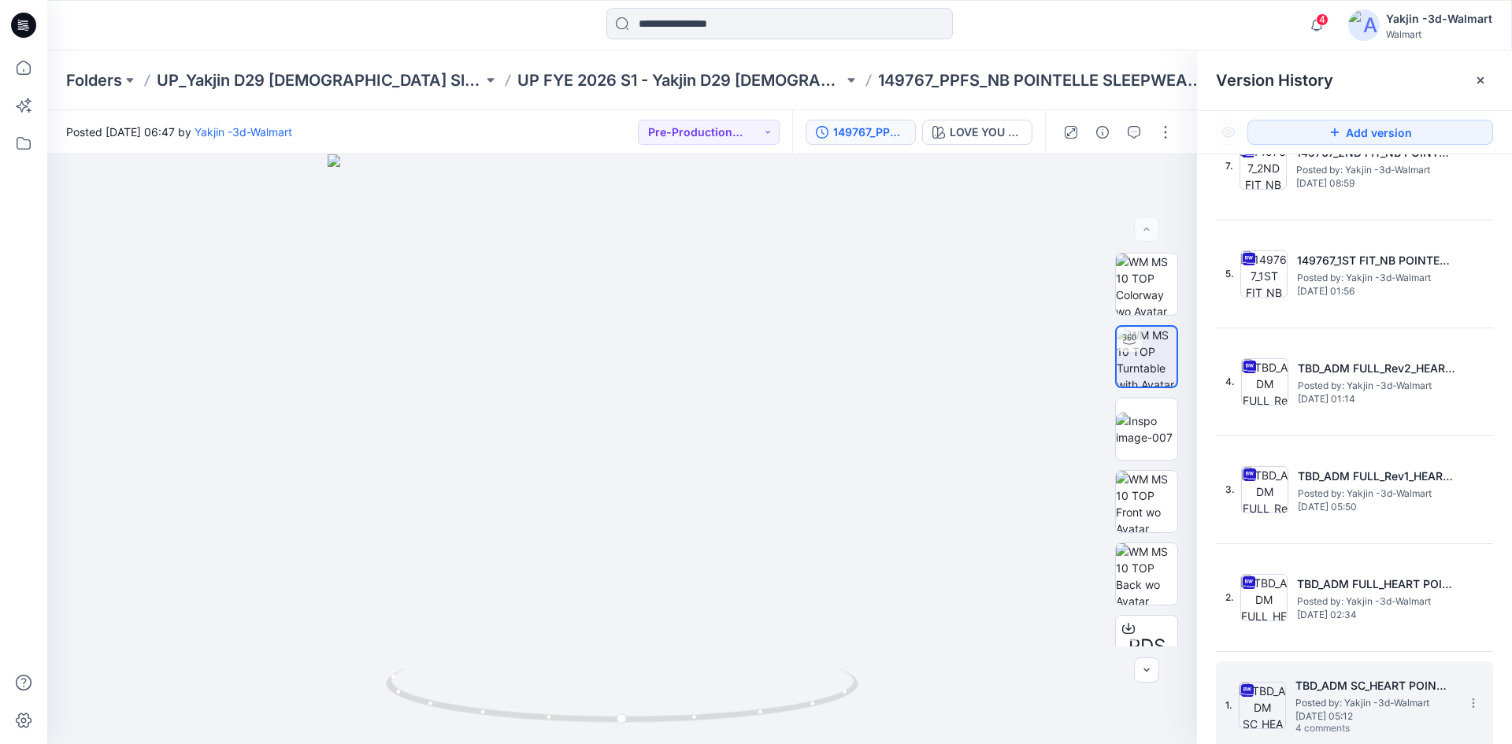
click at [1313, 699] on span "Posted by: Yakjin -3d-Walmart" at bounding box center [1375, 703] width 158 height 16
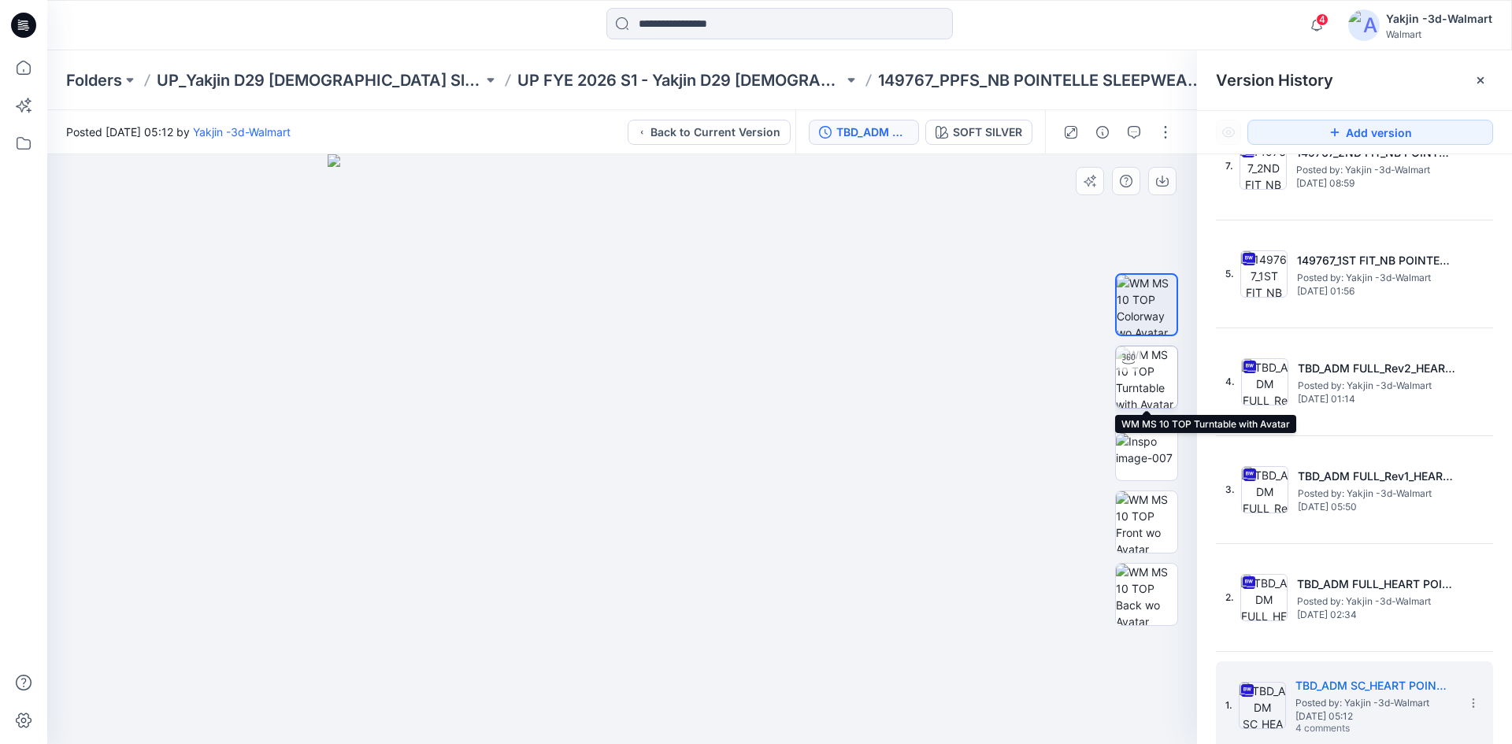
click at [1156, 372] on img at bounding box center [1146, 377] width 61 height 61
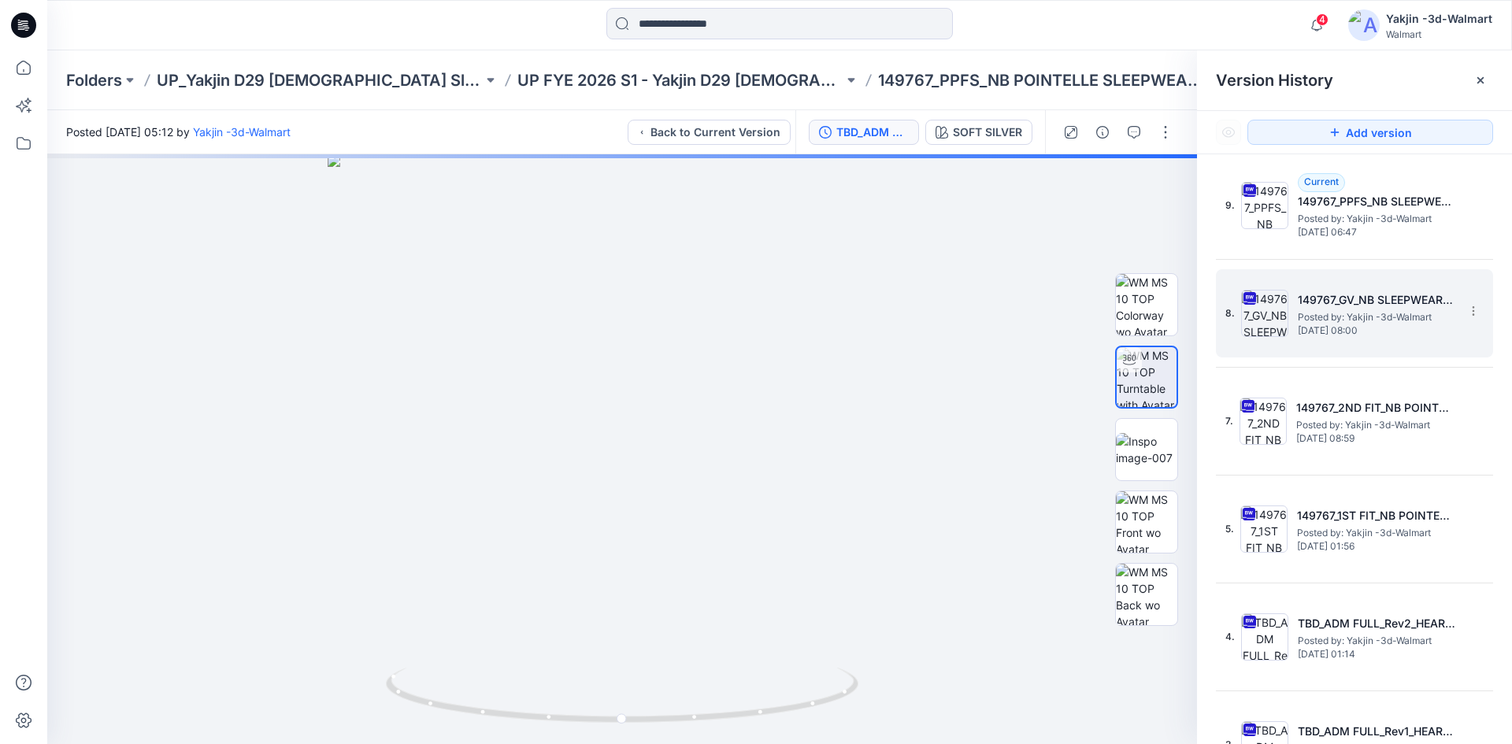
scroll to position [0, 0]
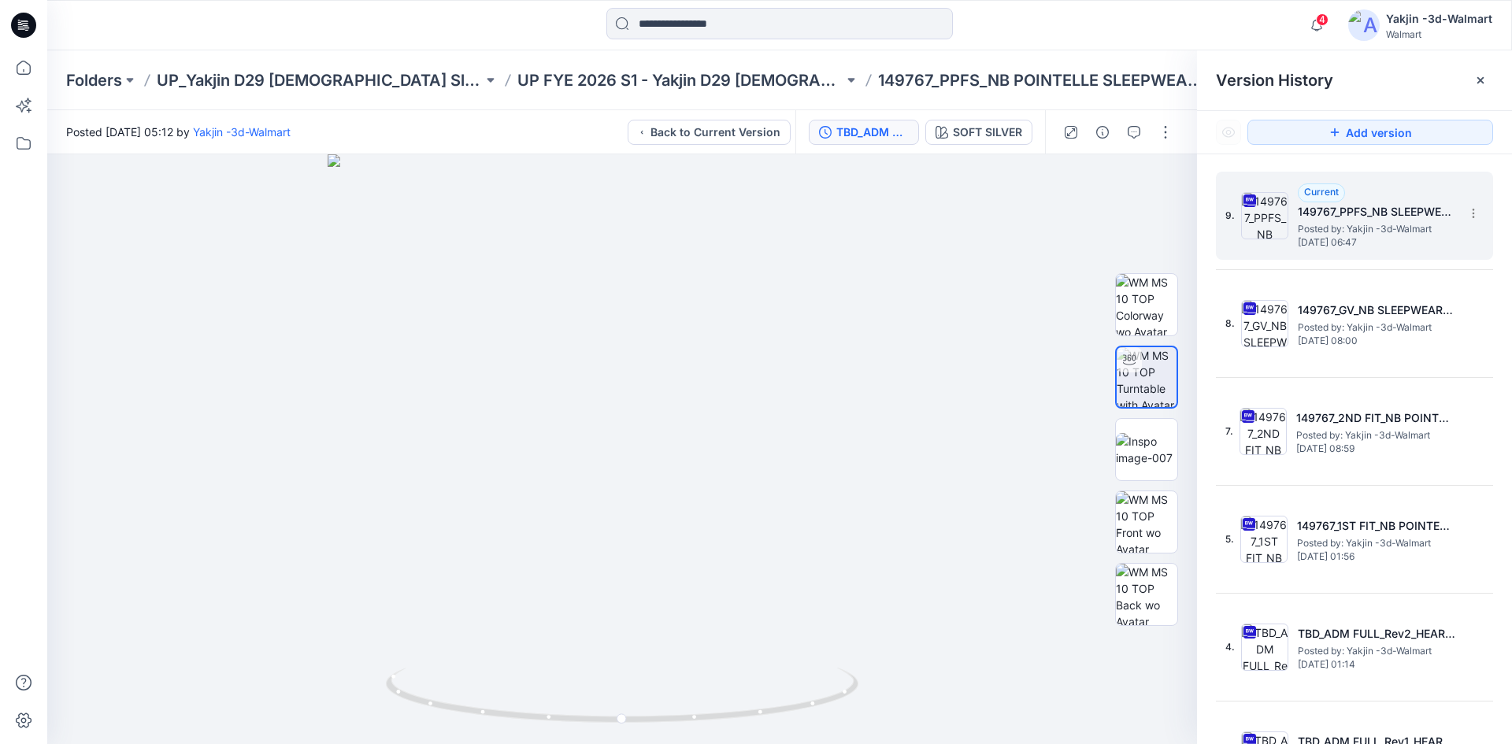
click at [1341, 217] on h5 "149767_PPFS_NB SLEEPWEAR HENLEY TOP" at bounding box center [1377, 211] width 158 height 19
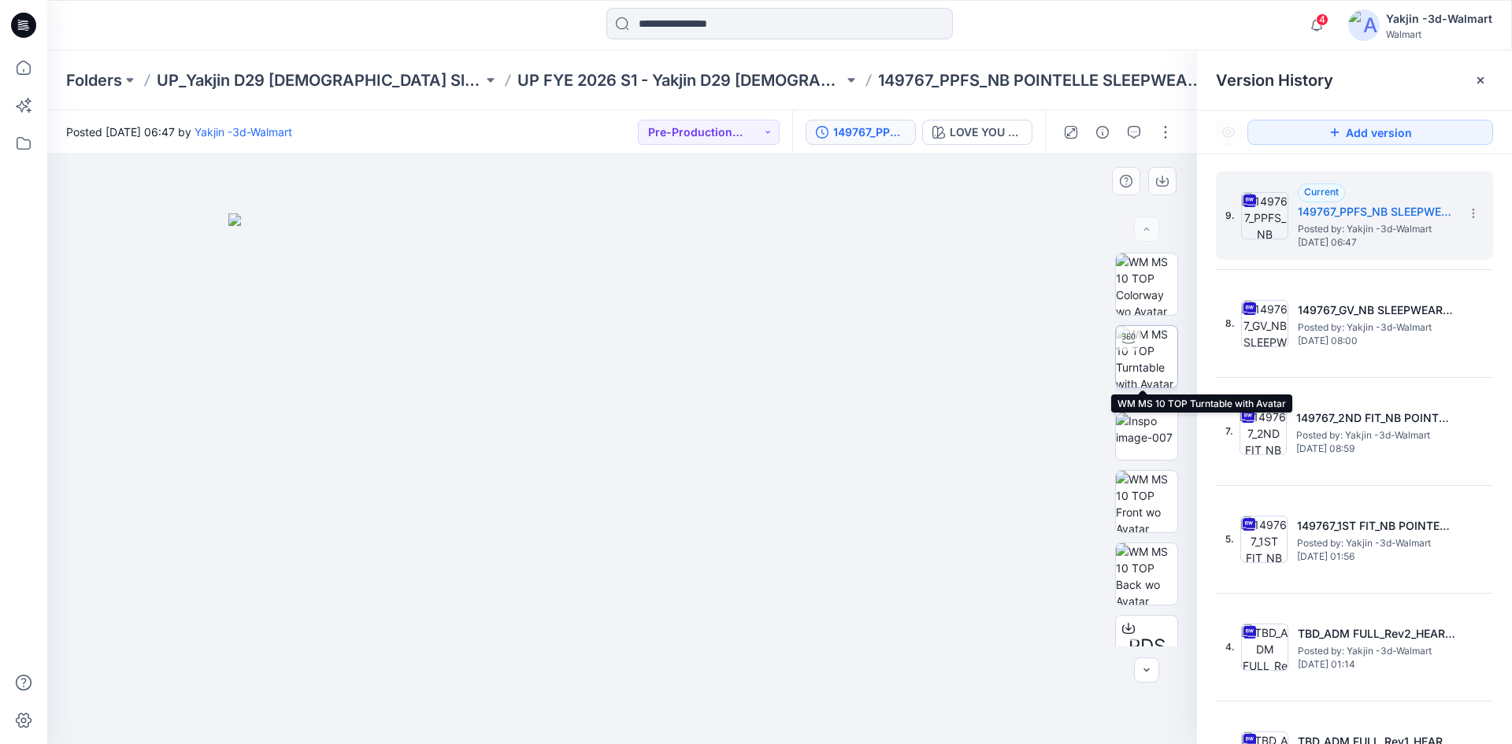
click at [1141, 365] on img at bounding box center [1146, 356] width 61 height 61
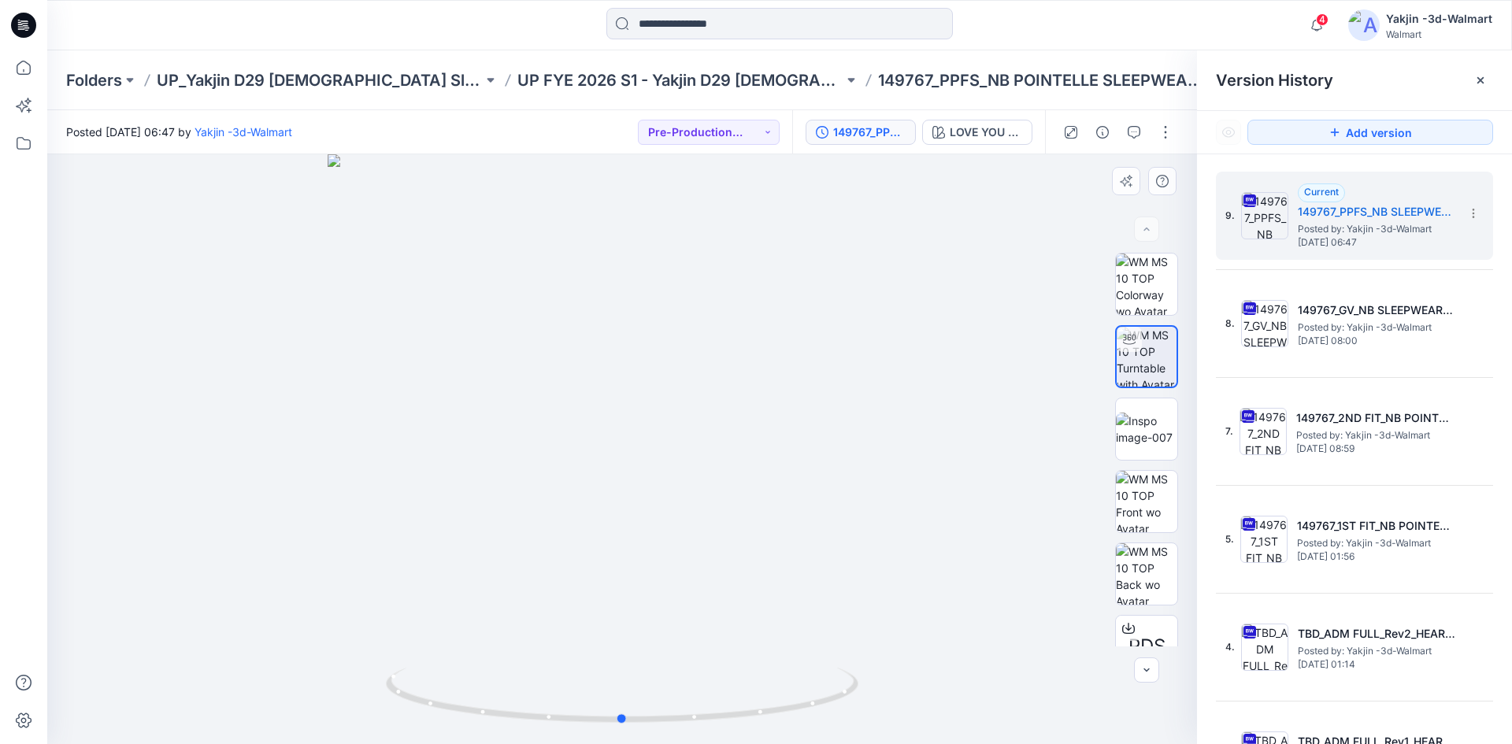
click at [695, 332] on div at bounding box center [622, 449] width 1150 height 590
